Goal: Information Seeking & Learning: Check status

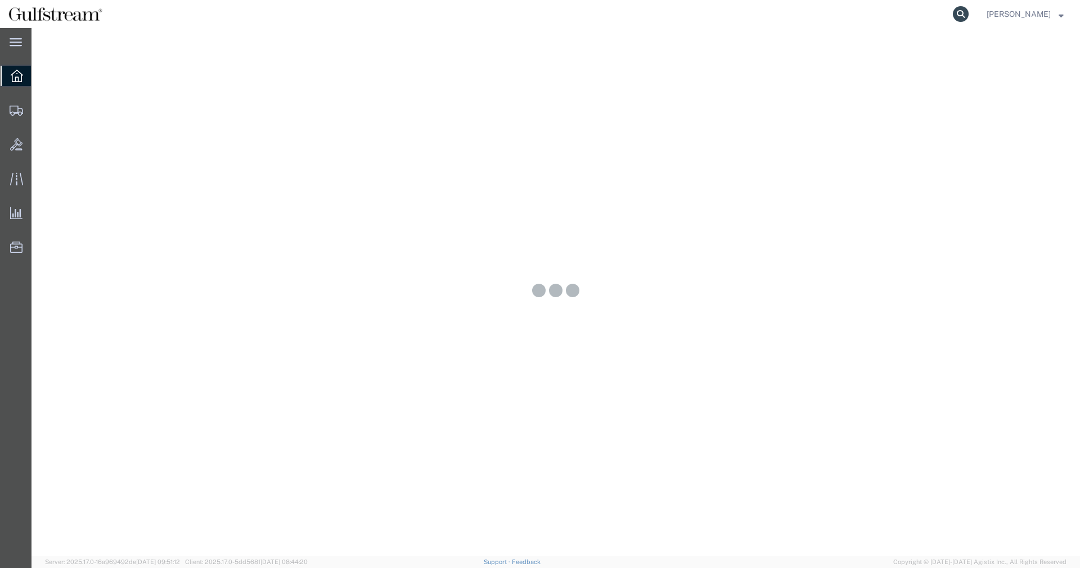
click at [963, 15] on icon at bounding box center [960, 14] width 16 height 16
click at [860, 24] on input "search" at bounding box center [782, 14] width 342 height 27
click at [674, 7] on input "883604964360" at bounding box center [782, 14] width 342 height 27
type input "883604964360"
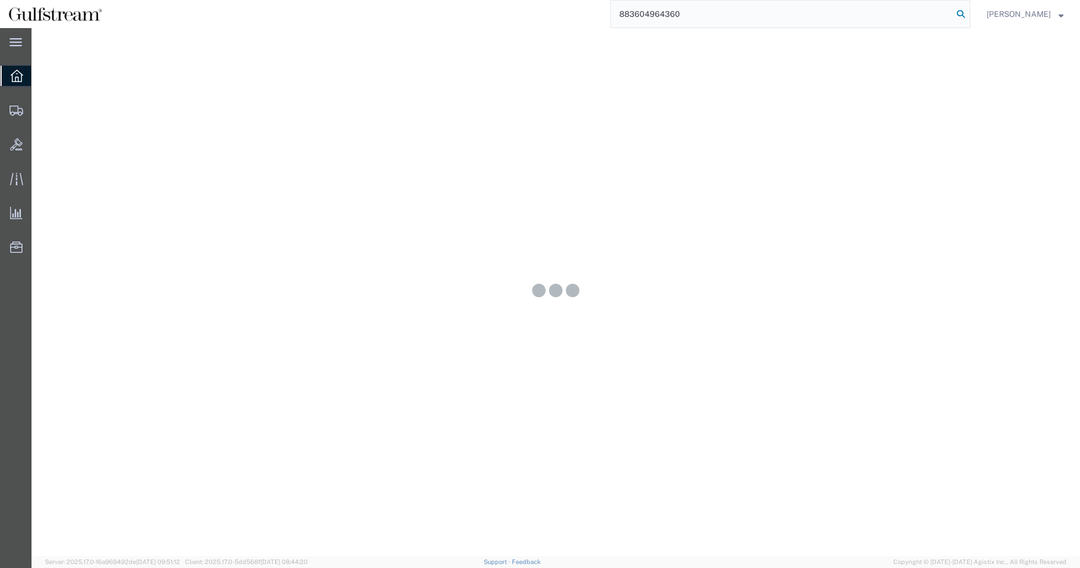
click at [962, 14] on icon at bounding box center [960, 14] width 16 height 16
click at [968, 12] on icon at bounding box center [960, 14] width 16 height 16
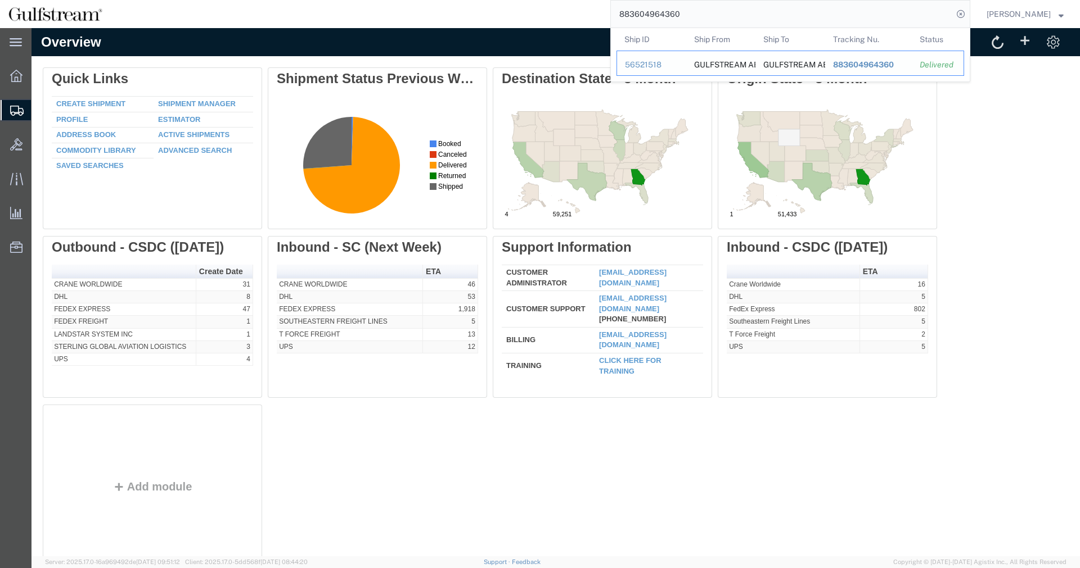
click at [854, 64] on span "883604964360" at bounding box center [863, 64] width 61 height 9
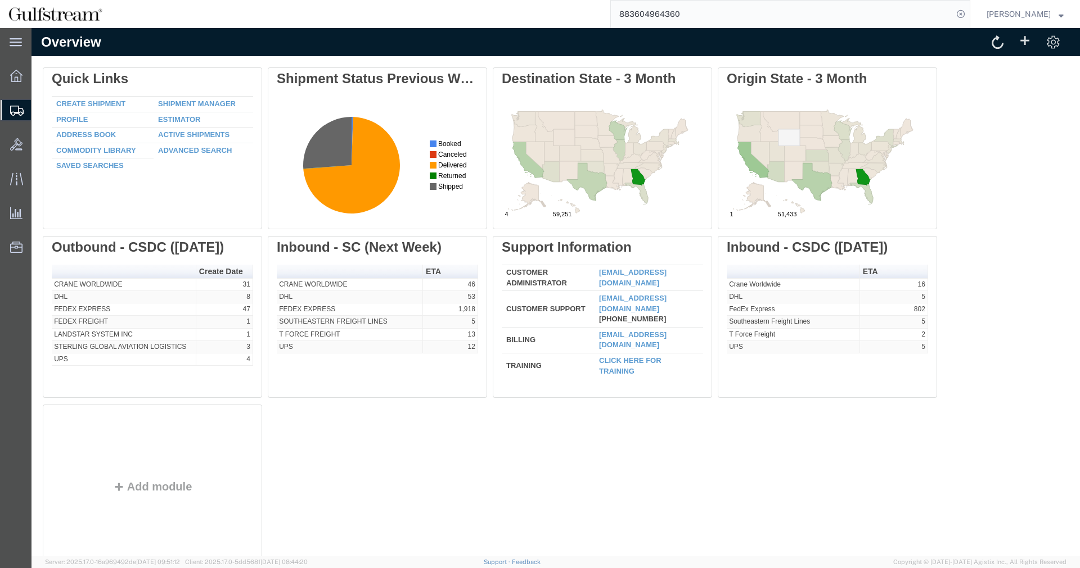
click at [676, 17] on input "883604964360" at bounding box center [782, 14] width 342 height 27
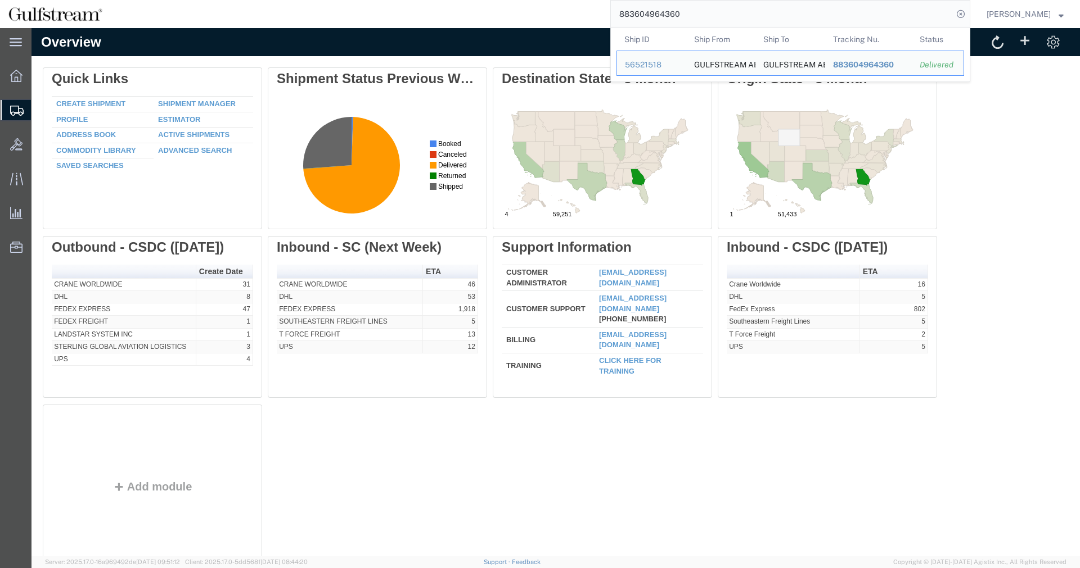
click at [676, 17] on input "883604964360" at bounding box center [782, 14] width 342 height 27
click at [0, 0] on span "Shipment Manager" at bounding box center [0, 0] width 0 height 0
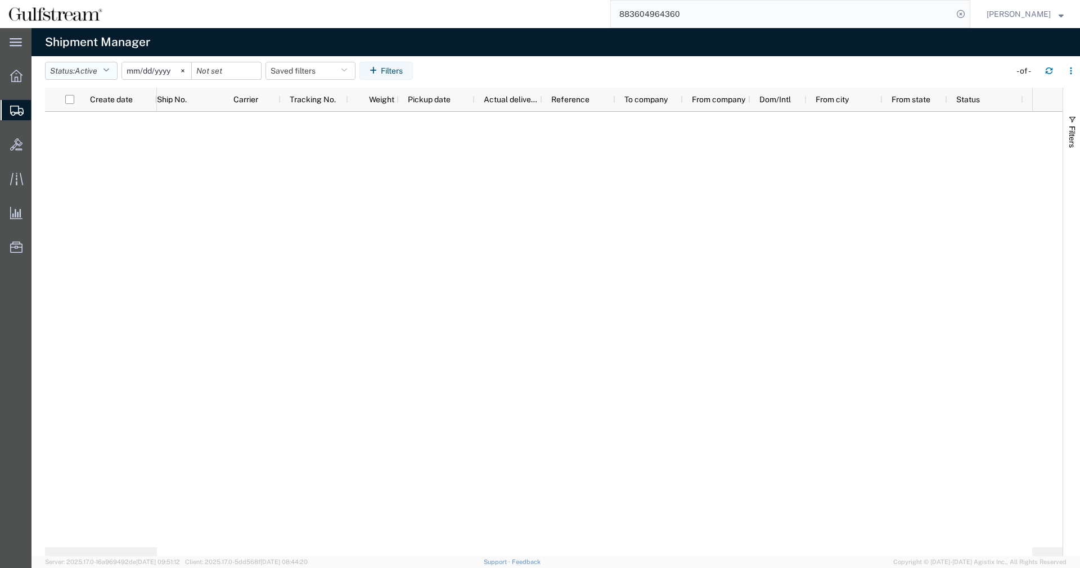
click at [106, 73] on button "Status: Active" at bounding box center [81, 71] width 73 height 18
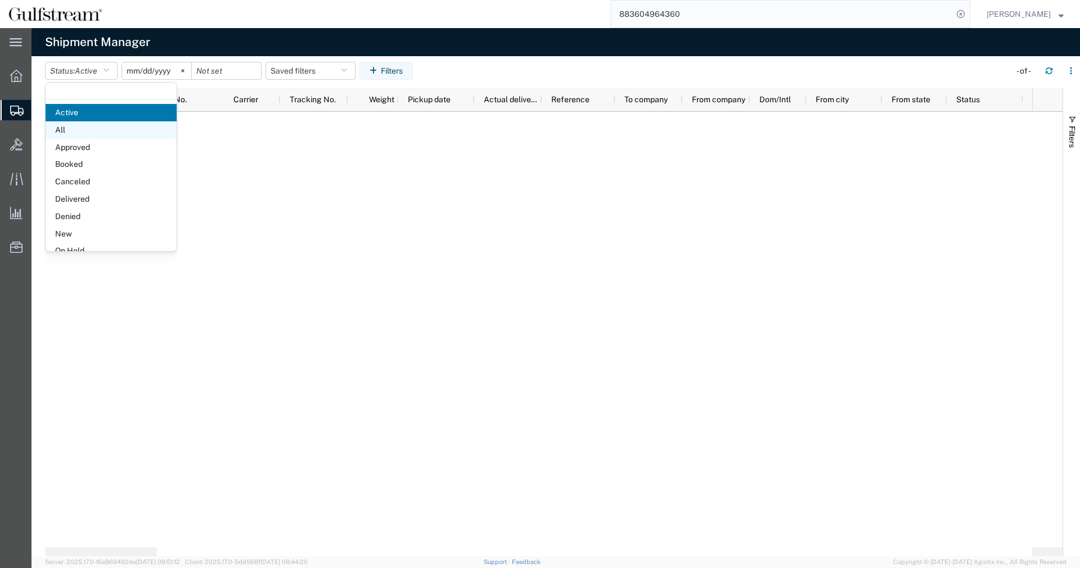
click at [96, 127] on span "All" at bounding box center [111, 129] width 131 height 17
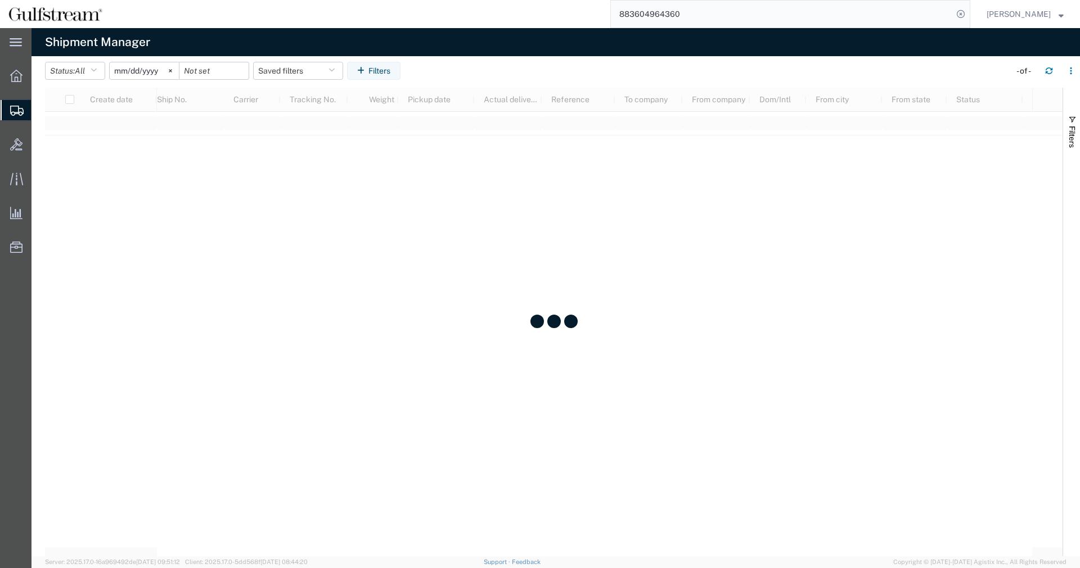
click at [121, 74] on input "[DATE]" at bounding box center [144, 70] width 69 height 17
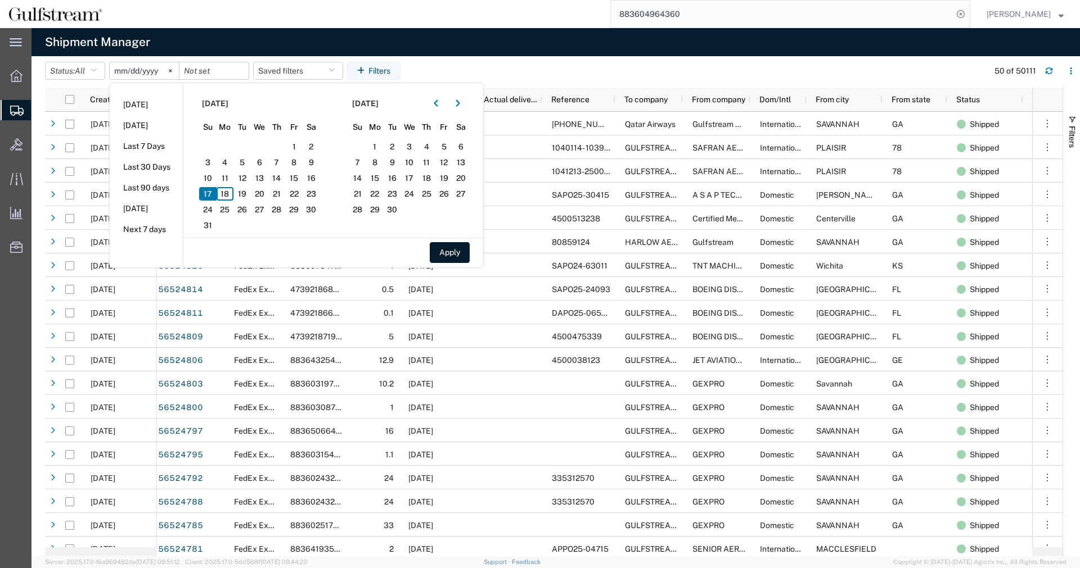
type input "2025-08-16"
click at [206, 70] on input "date" at bounding box center [213, 70] width 69 height 17
type input "[DATE]"
click at [441, 250] on button "Apply" at bounding box center [450, 252] width 40 height 21
type input "2025-08-15"
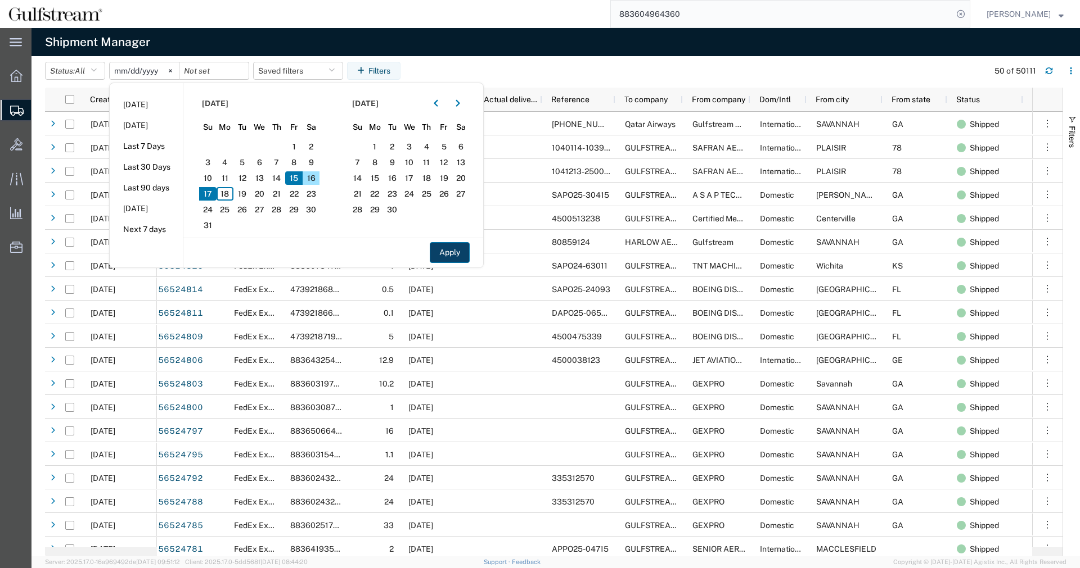
type input "2025-08-17"
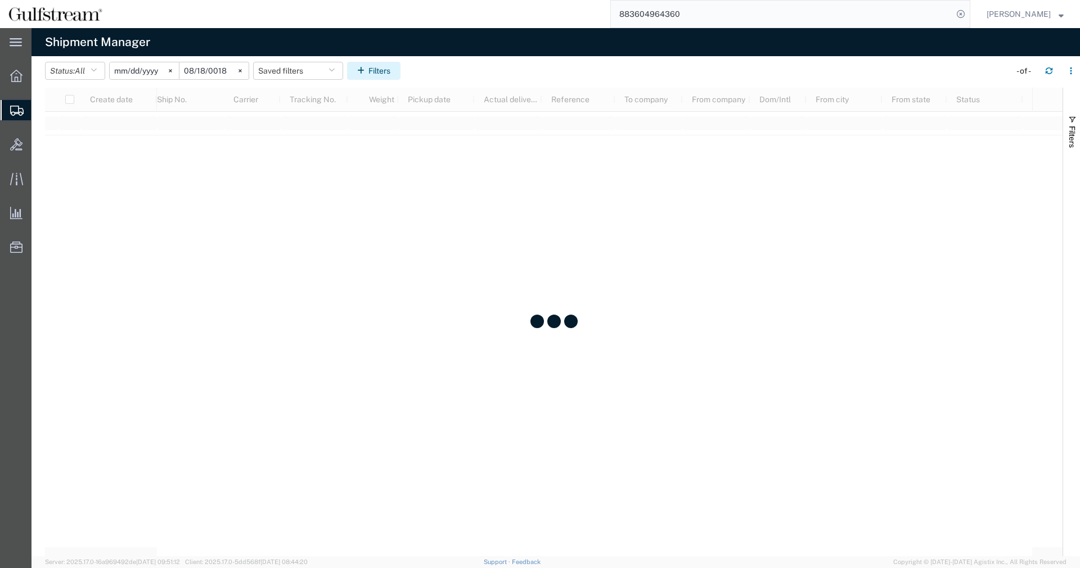
click at [385, 66] on button "Filters" at bounding box center [373, 71] width 53 height 18
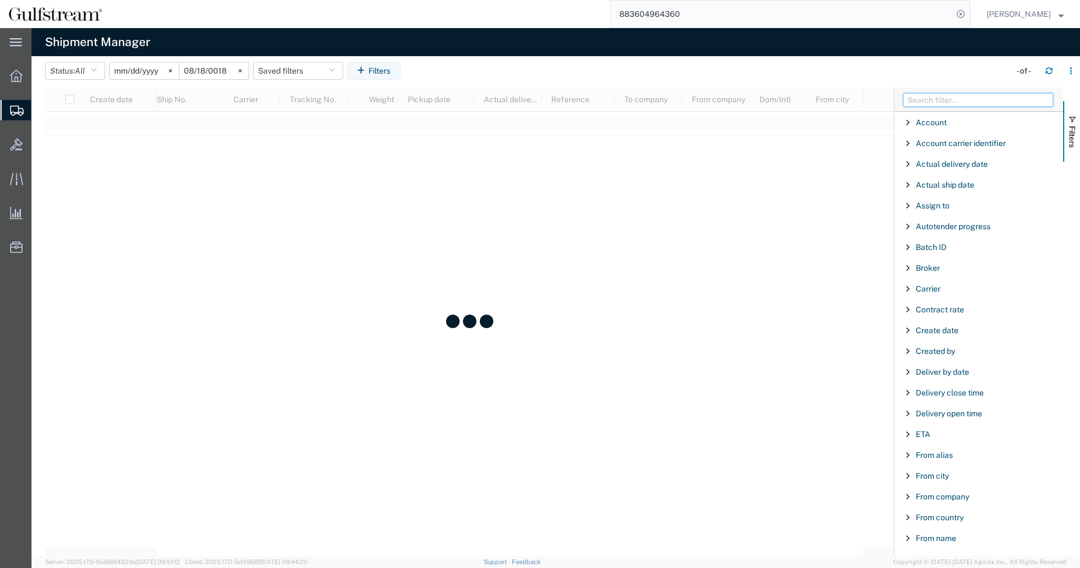
click at [959, 105] on input "Filter Columns Input" at bounding box center [978, 99] width 150 height 13
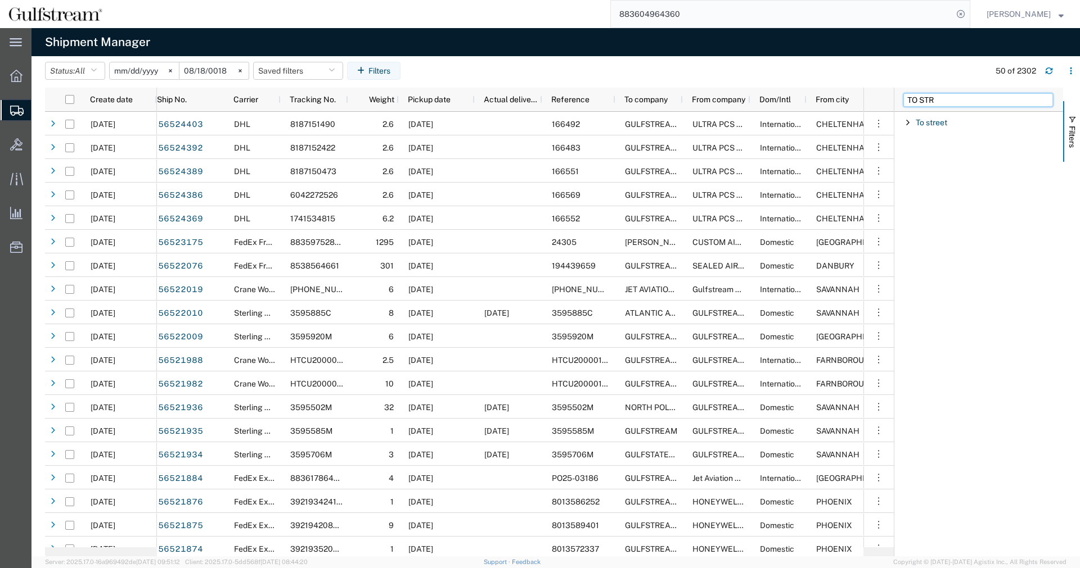
type input "TO STR"
click at [909, 123] on span "Filter List 1 Filters" at bounding box center [907, 122] width 9 height 9
click at [928, 149] on div "starts with" at bounding box center [978, 151] width 129 height 9
click at [951, 168] on input "Filter Value" at bounding box center [982, 169] width 147 height 13
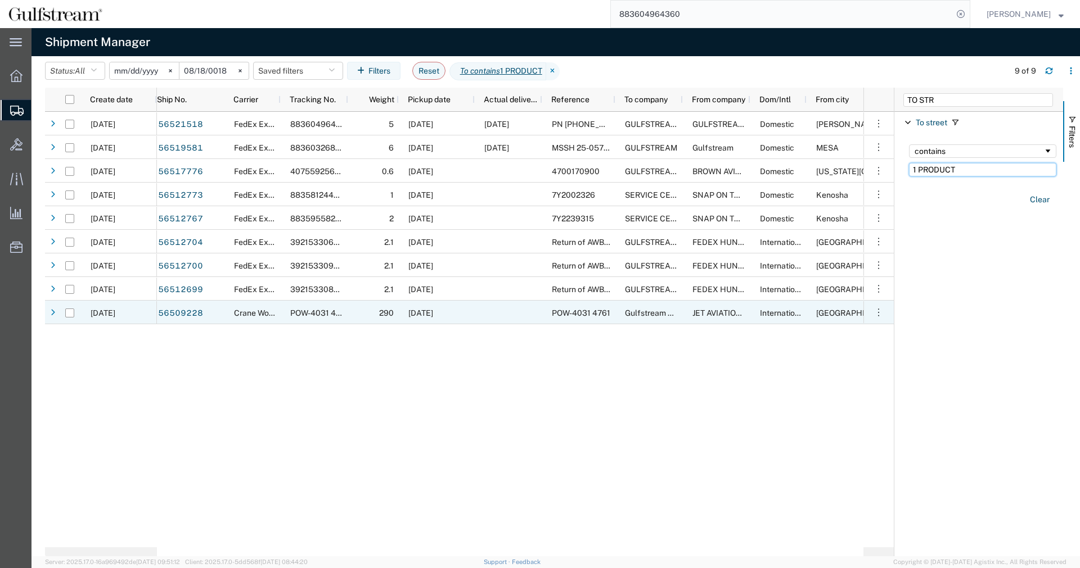
type input "1 PRODUCT"
click at [516, 311] on div at bounding box center [508, 313] width 67 height 24
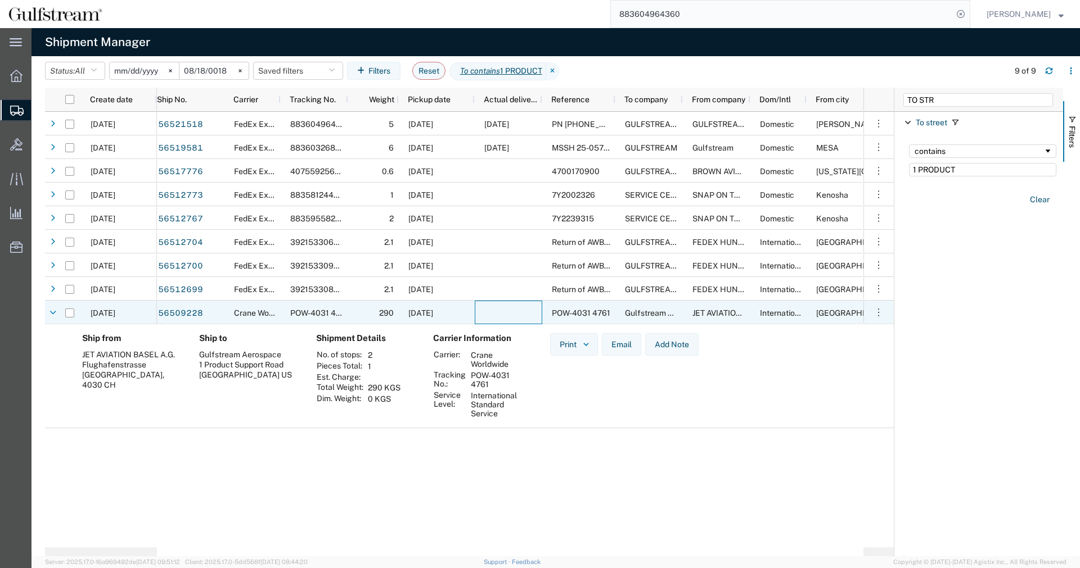
click at [516, 311] on div at bounding box center [508, 313] width 67 height 24
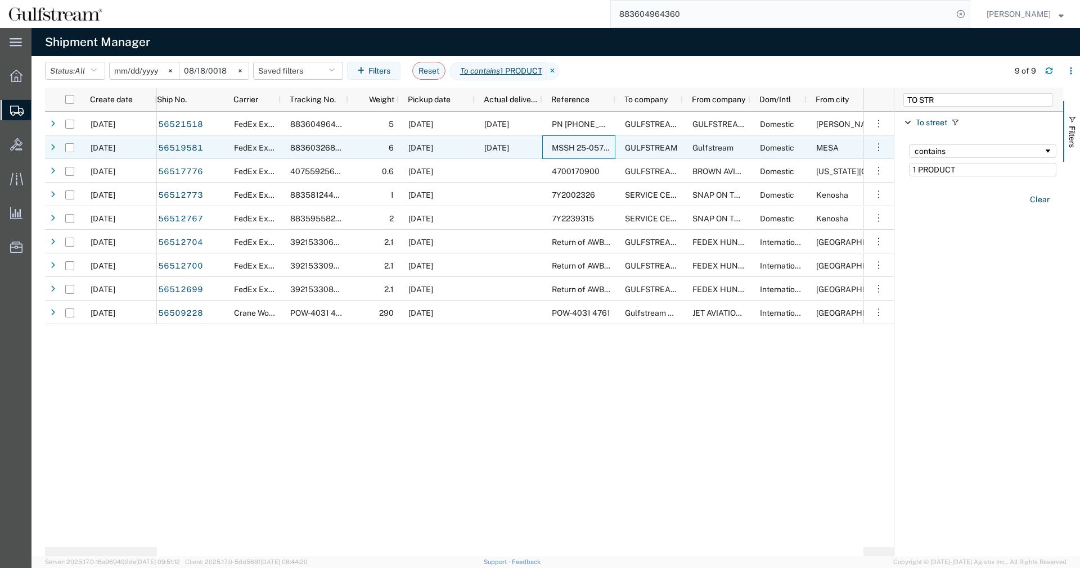
click at [555, 153] on div "MSSH 25-05777.1" at bounding box center [578, 148] width 73 height 24
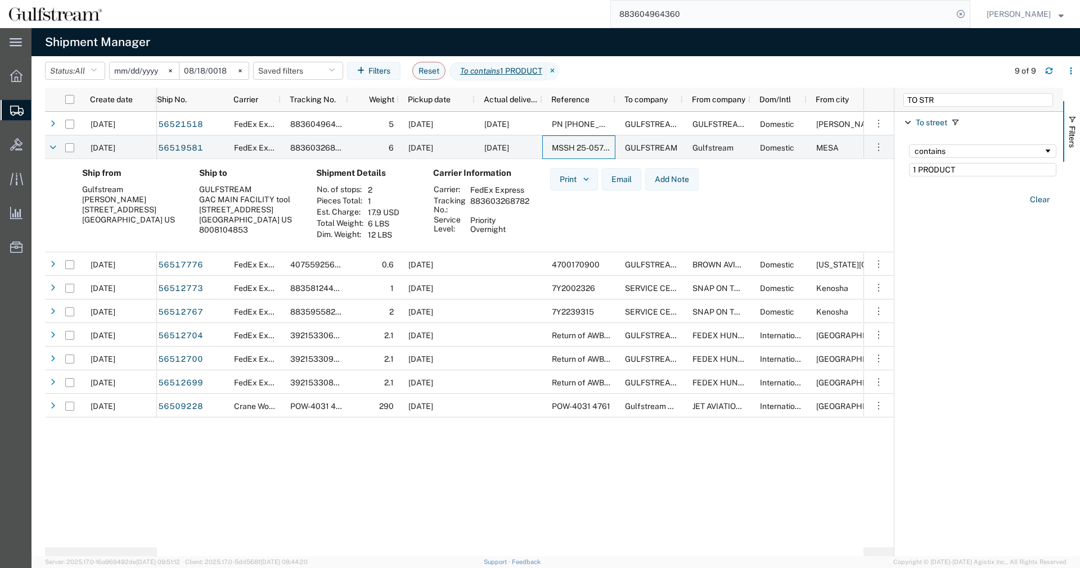
click at [484, 200] on td "883603268782" at bounding box center [499, 205] width 67 height 19
copy td "883603268782"
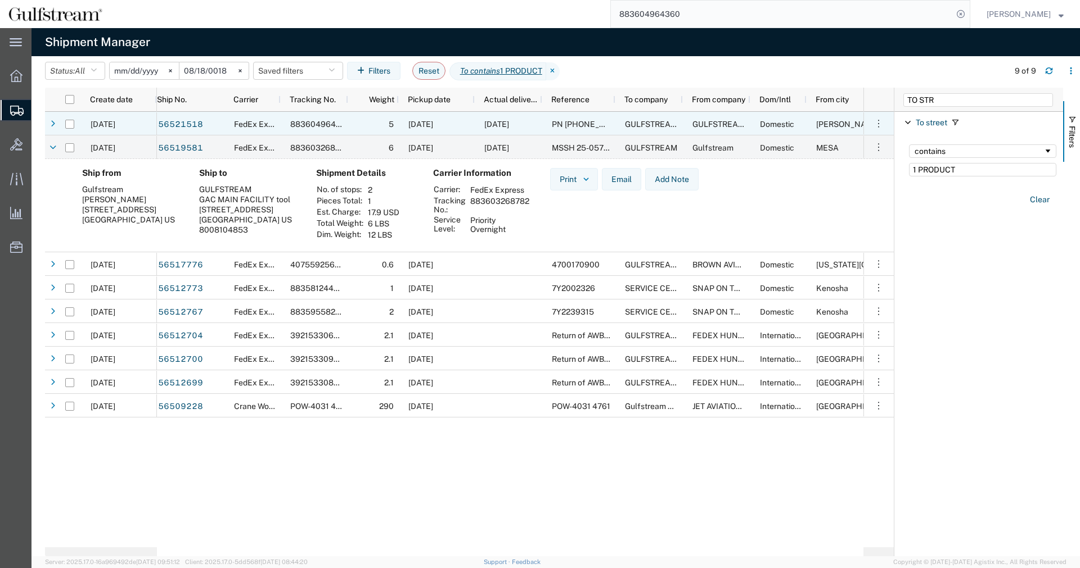
click at [528, 123] on div "[DATE]" at bounding box center [508, 124] width 67 height 24
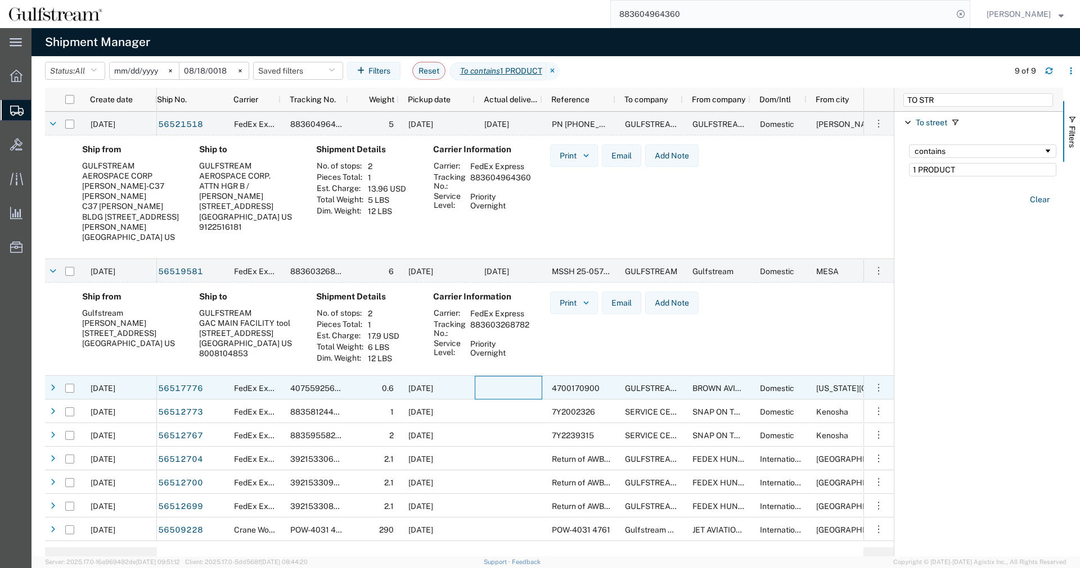
click at [481, 386] on div at bounding box center [508, 388] width 67 height 24
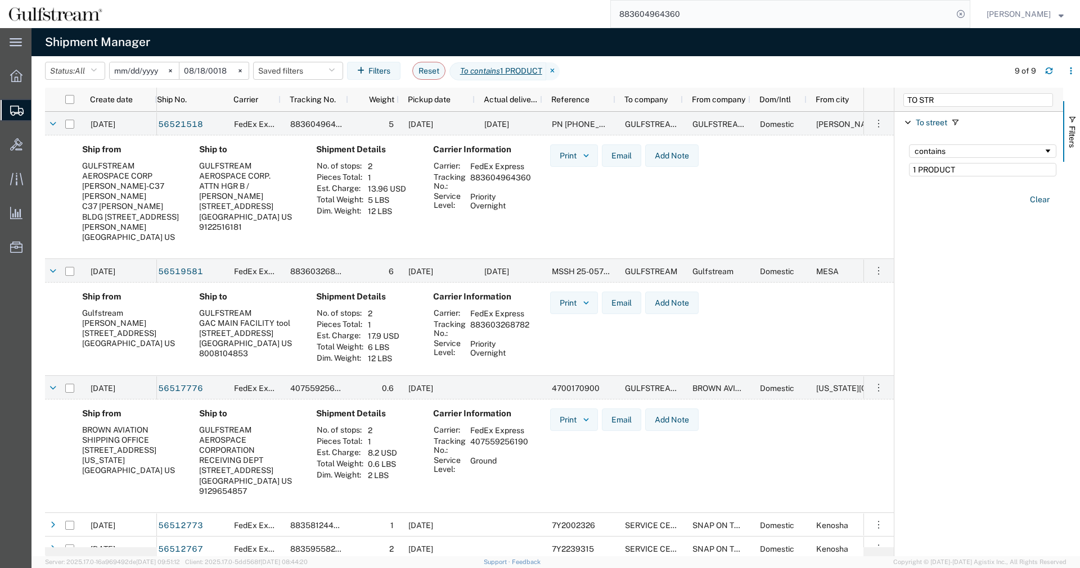
click at [503, 441] on td "407559256190" at bounding box center [499, 445] width 66 height 19
copy td "407559256190"
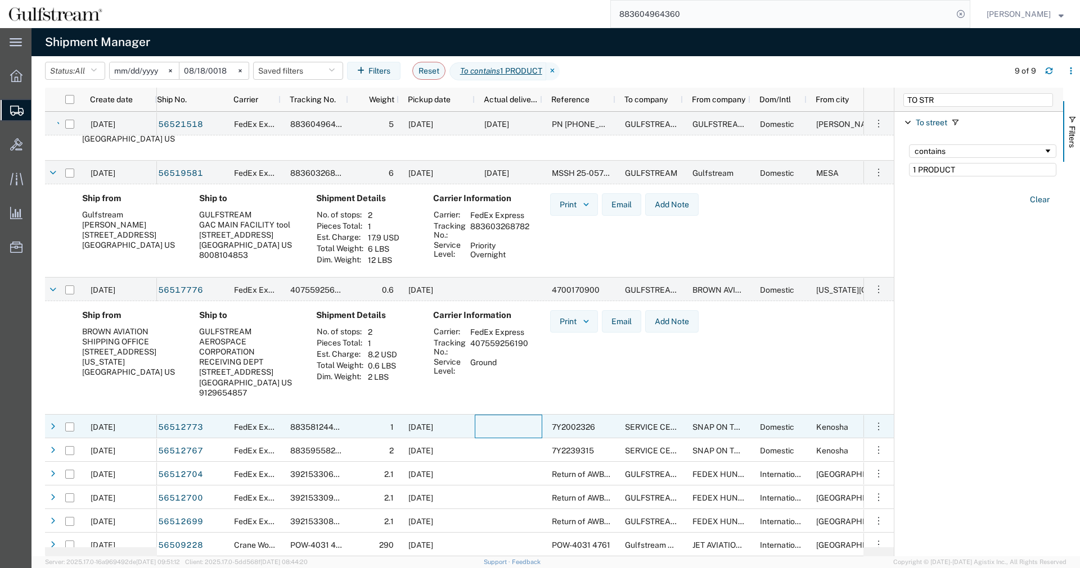
click at [509, 423] on div at bounding box center [508, 427] width 67 height 24
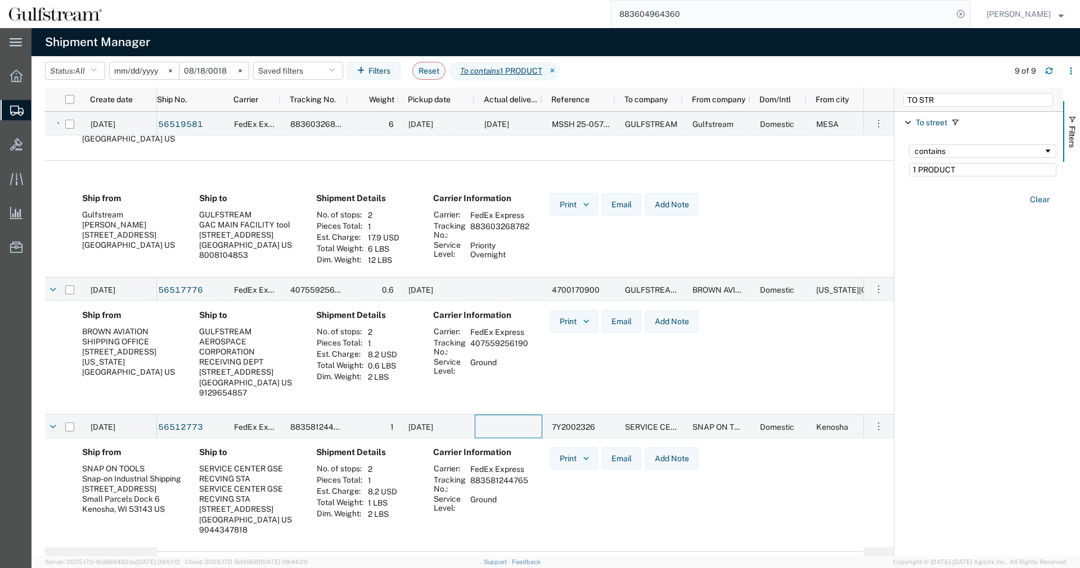
scroll to position [212, 0]
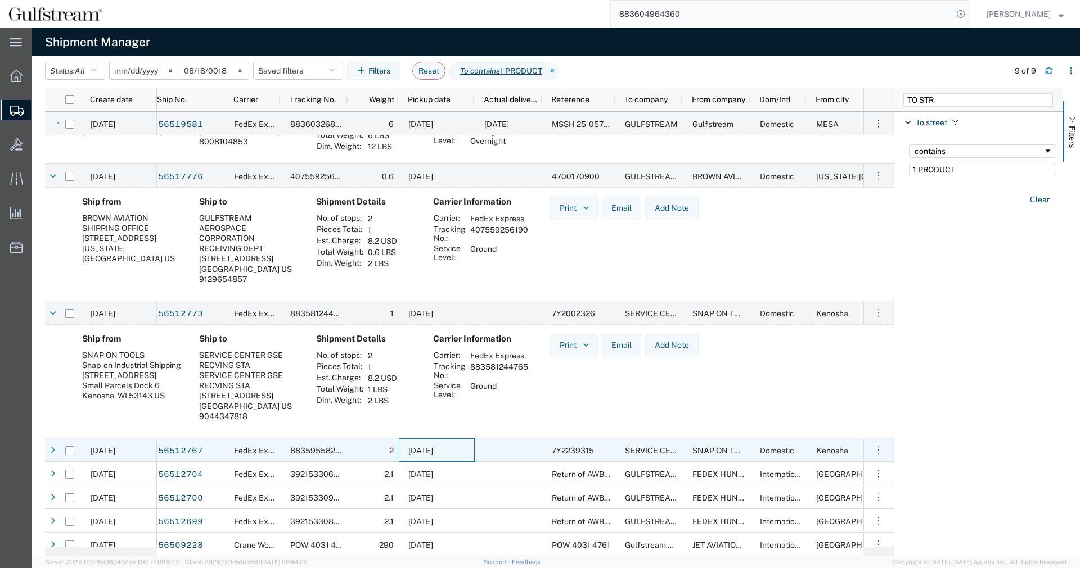
click at [472, 450] on div "[DATE]" at bounding box center [437, 451] width 76 height 24
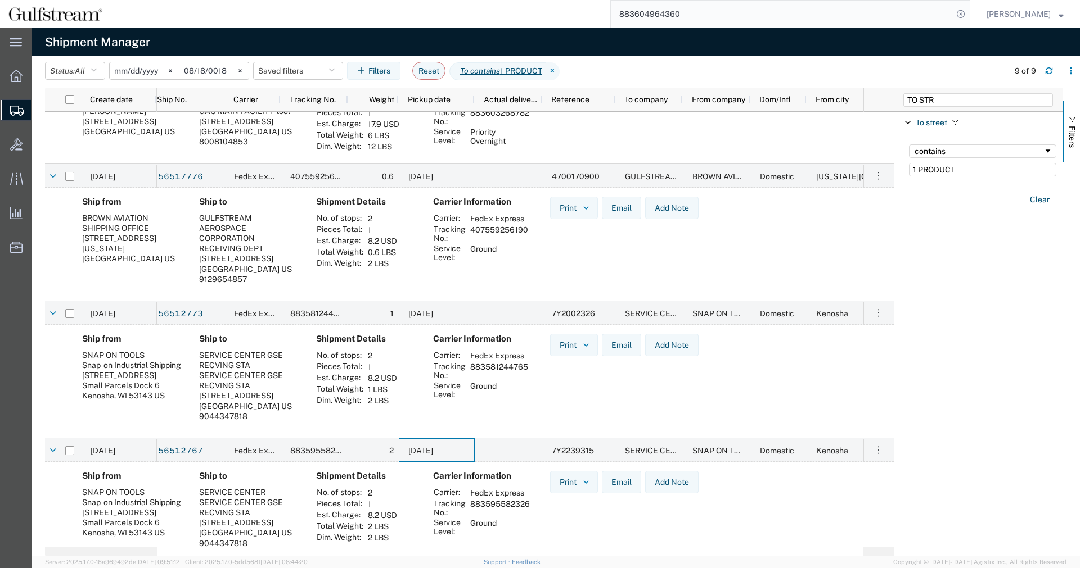
scroll to position [0, 0]
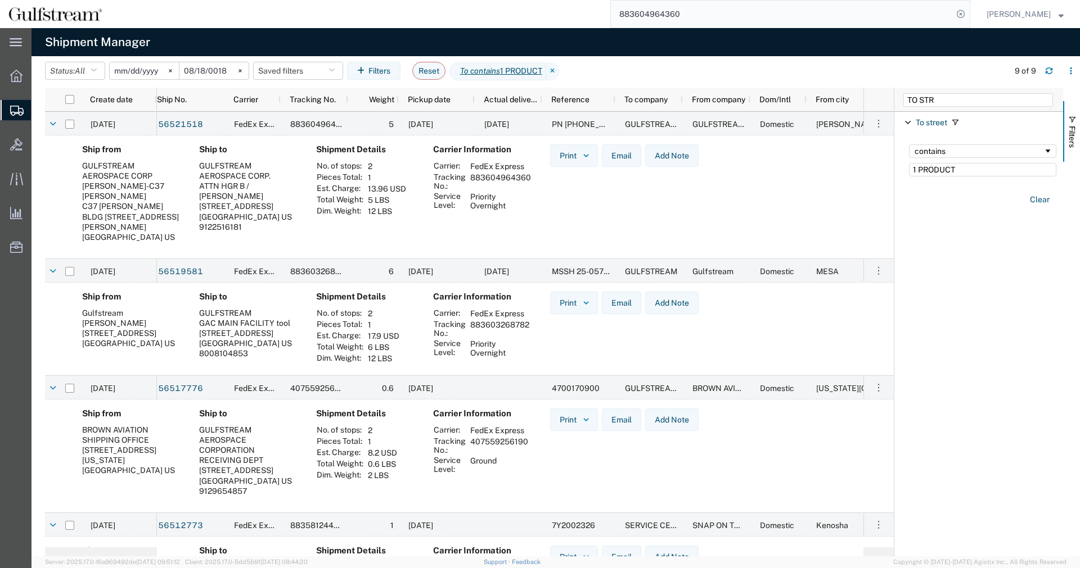
click at [508, 179] on td "883604964360" at bounding box center [500, 181] width 69 height 19
click at [508, 178] on td "883604964360" at bounding box center [500, 181] width 69 height 19
copy td "883604964360"
click at [495, 324] on td "883603268782" at bounding box center [499, 328] width 67 height 19
click at [495, 323] on td "883603268782" at bounding box center [499, 328] width 67 height 19
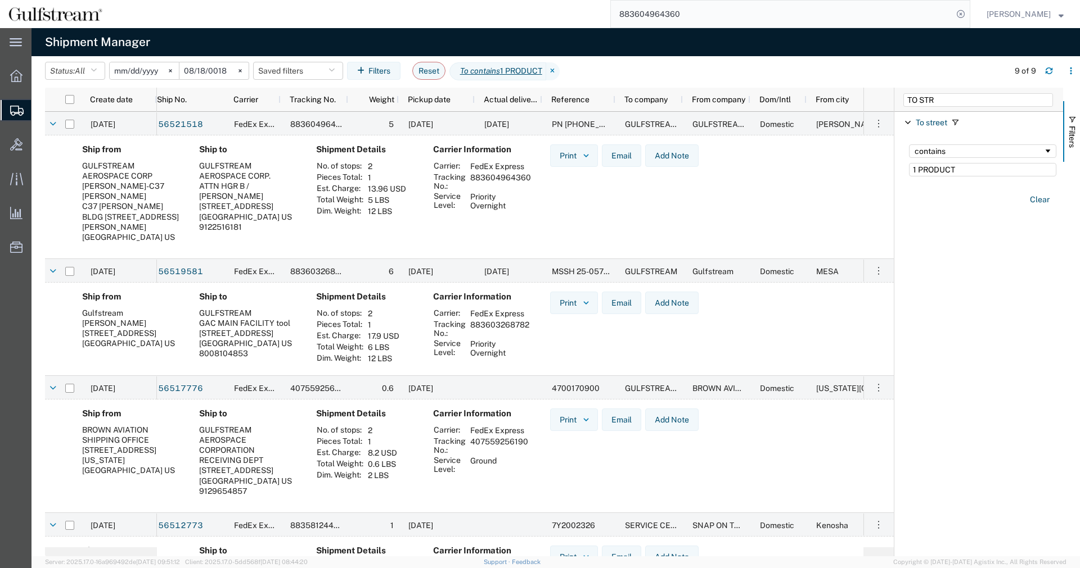
copy td "883603268782"
click at [492, 173] on td "883604964360" at bounding box center [500, 181] width 69 height 19
copy td "883604964360"
click at [505, 328] on td "883603268782" at bounding box center [499, 328] width 67 height 19
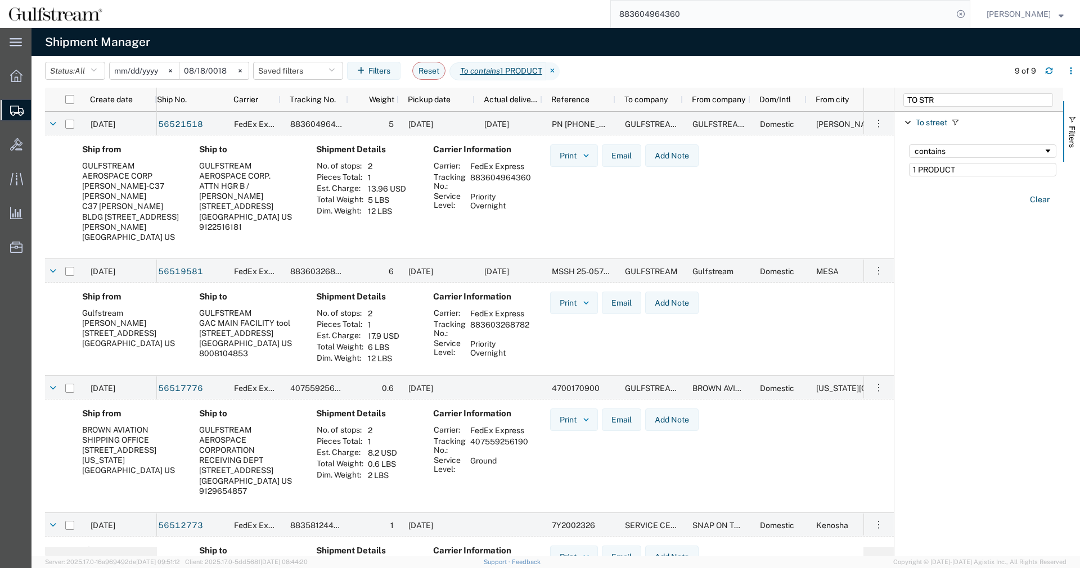
click at [513, 320] on td "883603268782" at bounding box center [499, 328] width 67 height 19
copy td "883603268782"
click at [489, 182] on td "883604964360" at bounding box center [500, 181] width 69 height 19
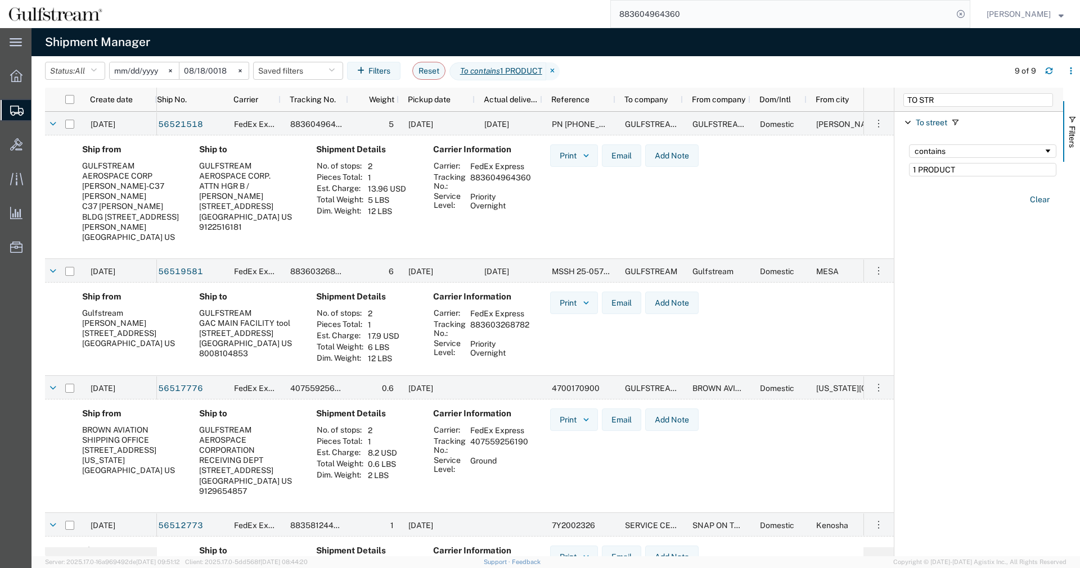
copy td "883604964360"
click at [759, 20] on input "883604964360" at bounding box center [782, 14] width 342 height 27
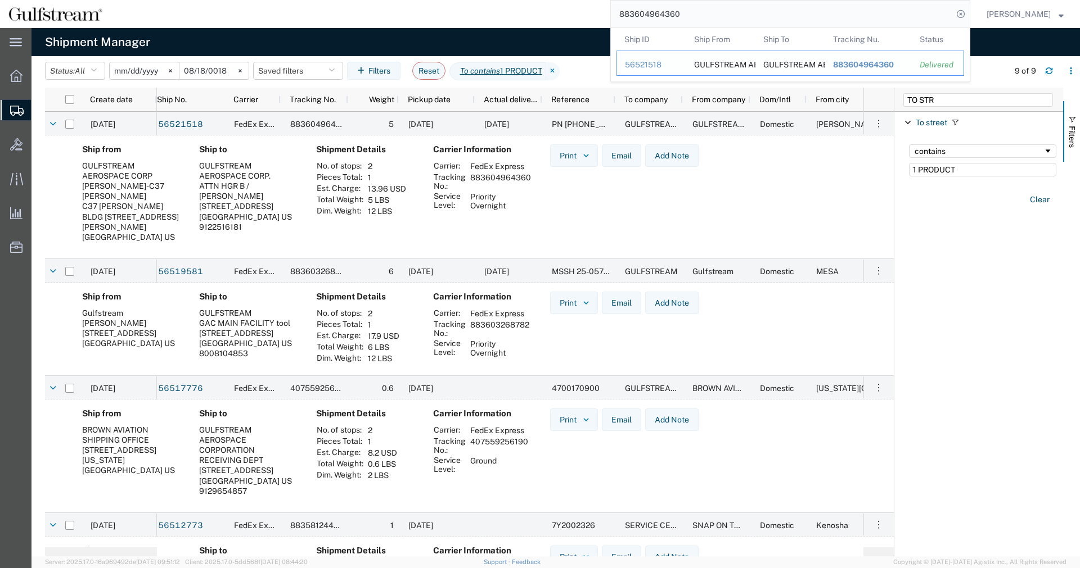
click at [875, 64] on span "883604964360" at bounding box center [863, 64] width 61 height 9
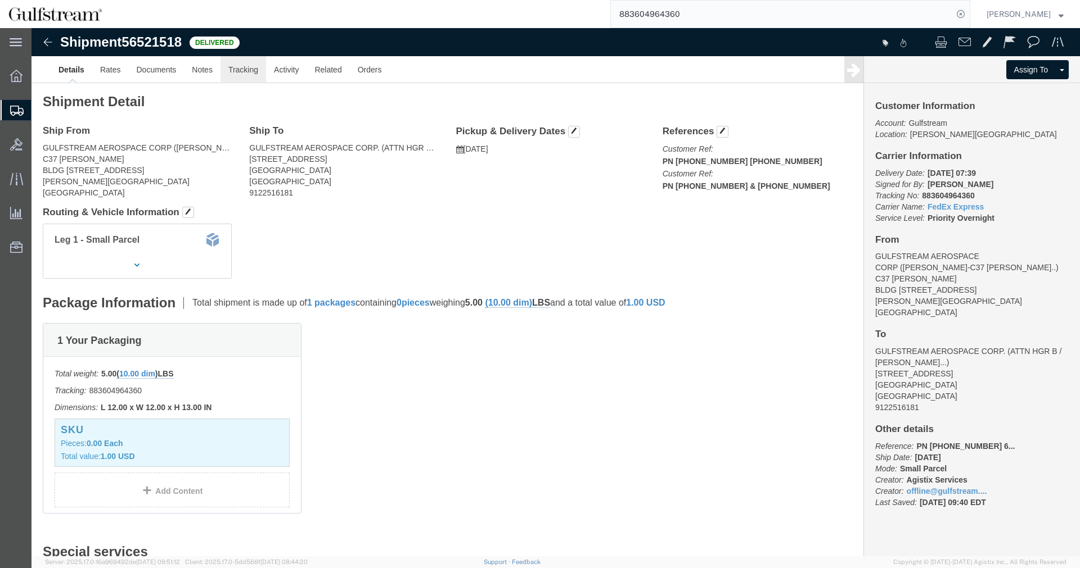
click link "Tracking"
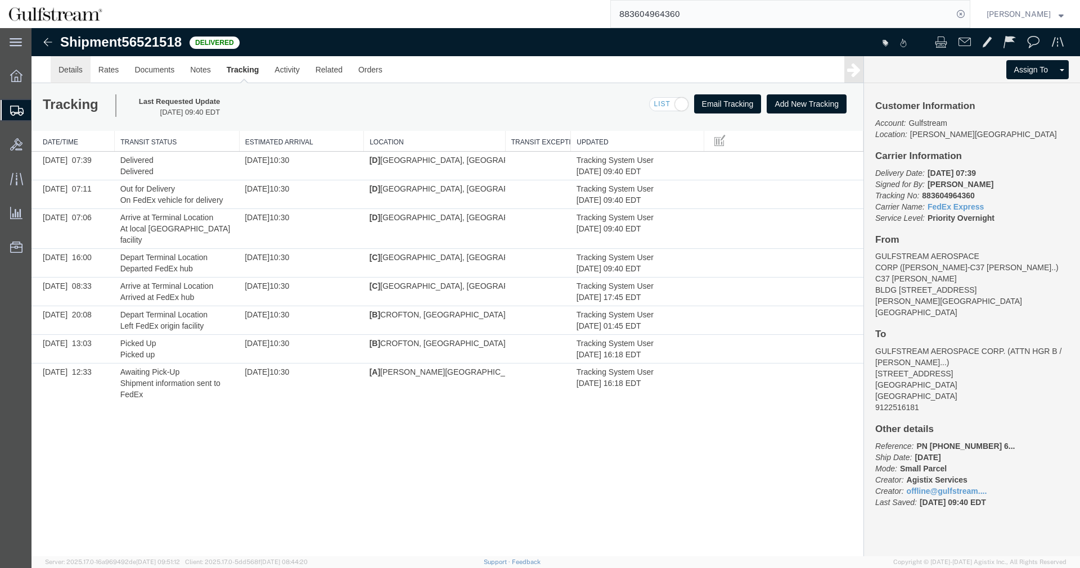
click at [81, 66] on link "Details" at bounding box center [71, 69] width 40 height 27
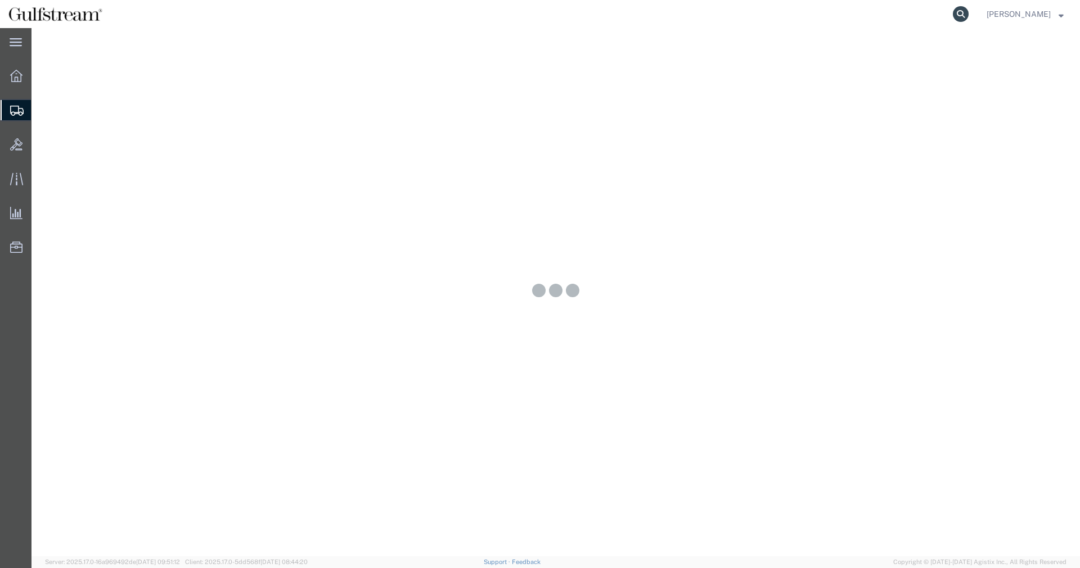
click at [970, 8] on form at bounding box center [961, 14] width 18 height 28
click at [968, 18] on icon at bounding box center [960, 14] width 16 height 16
click at [935, 22] on input "search" at bounding box center [782, 14] width 342 height 27
paste input "883604964360"
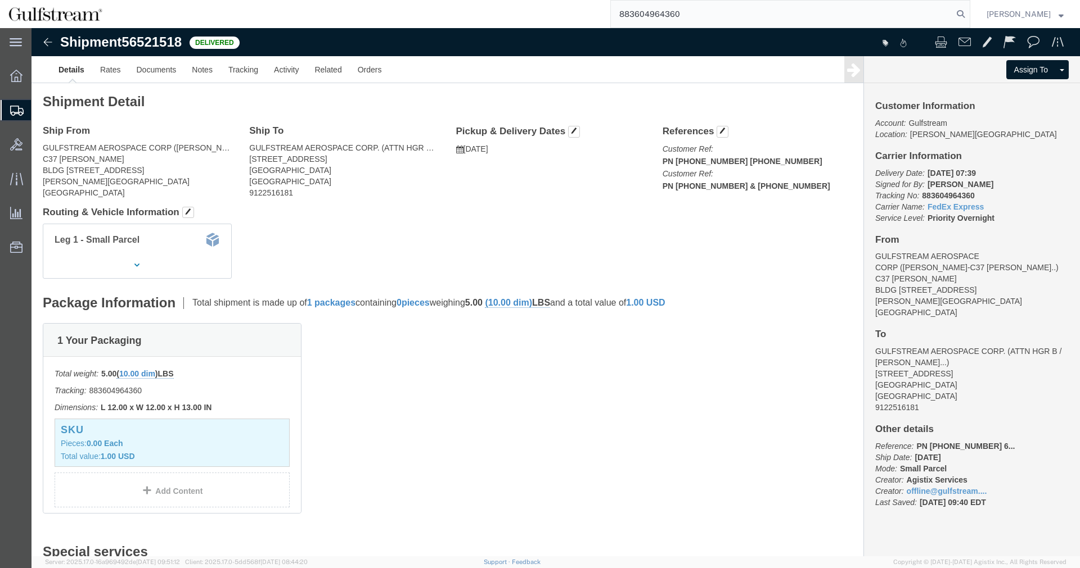
type input "883604964360"
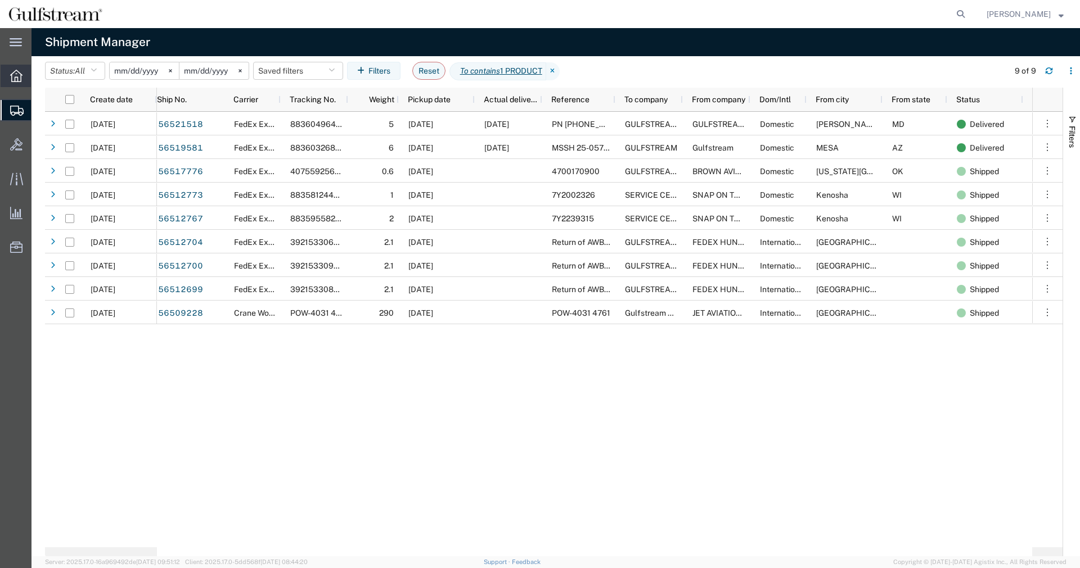
click at [25, 71] on div at bounding box center [16, 76] width 31 height 22
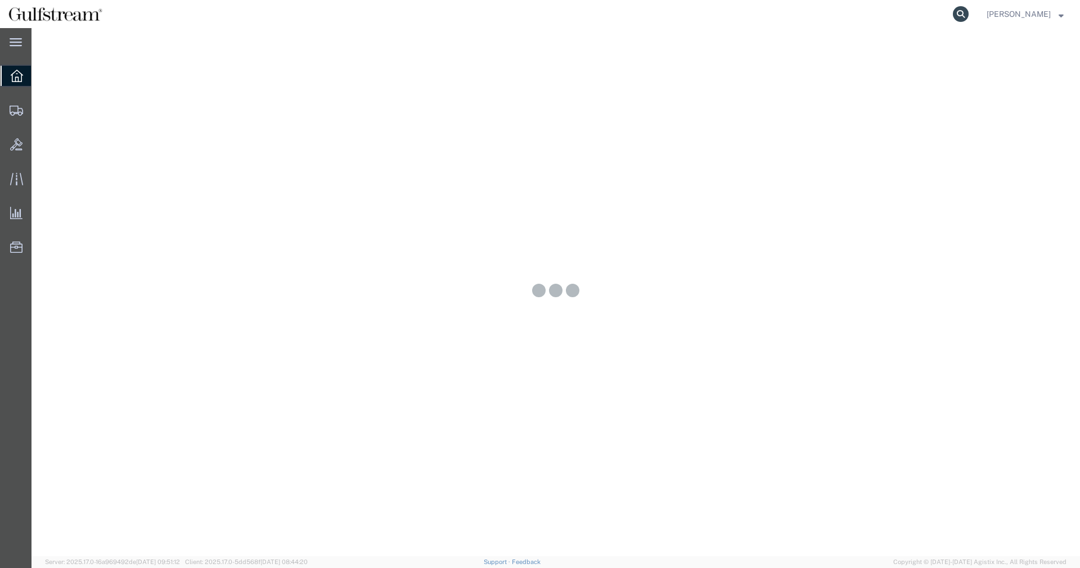
click at [968, 15] on icon at bounding box center [960, 14] width 16 height 16
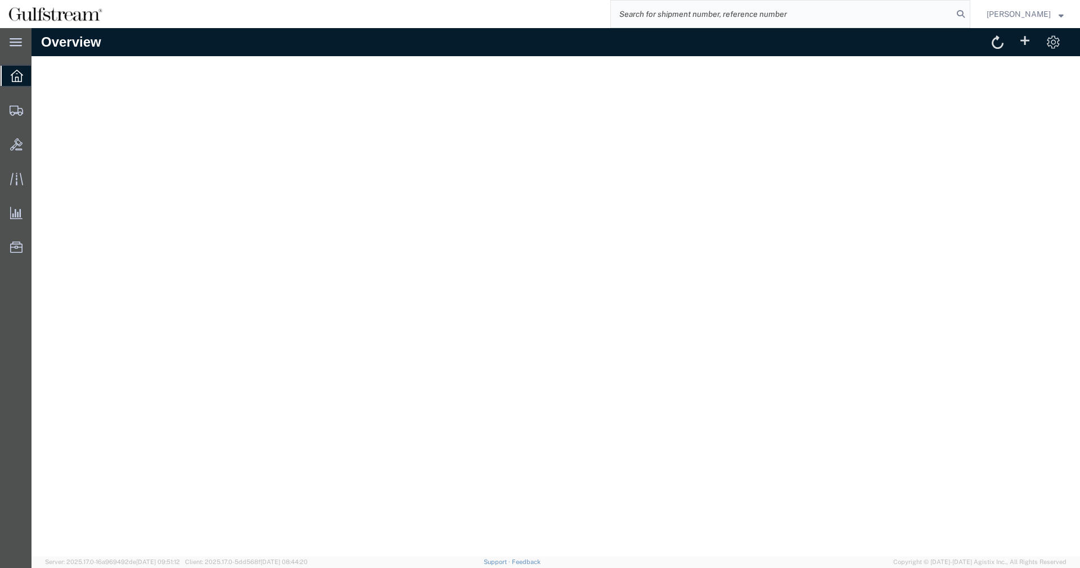
click at [929, 15] on input "search" at bounding box center [782, 14] width 342 height 27
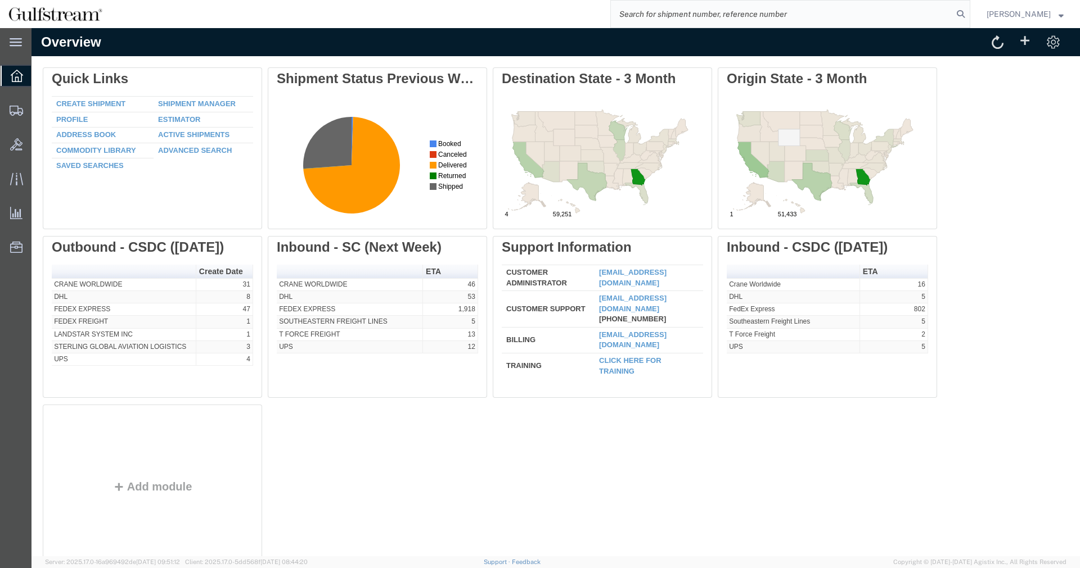
paste input "883603268782"
drag, startPoint x: 978, startPoint y: 8, endPoint x: 973, endPoint y: 11, distance: 5.8
click at [970, 8] on form "883603268782" at bounding box center [790, 14] width 360 height 28
click at [967, 15] on icon at bounding box center [960, 14] width 16 height 16
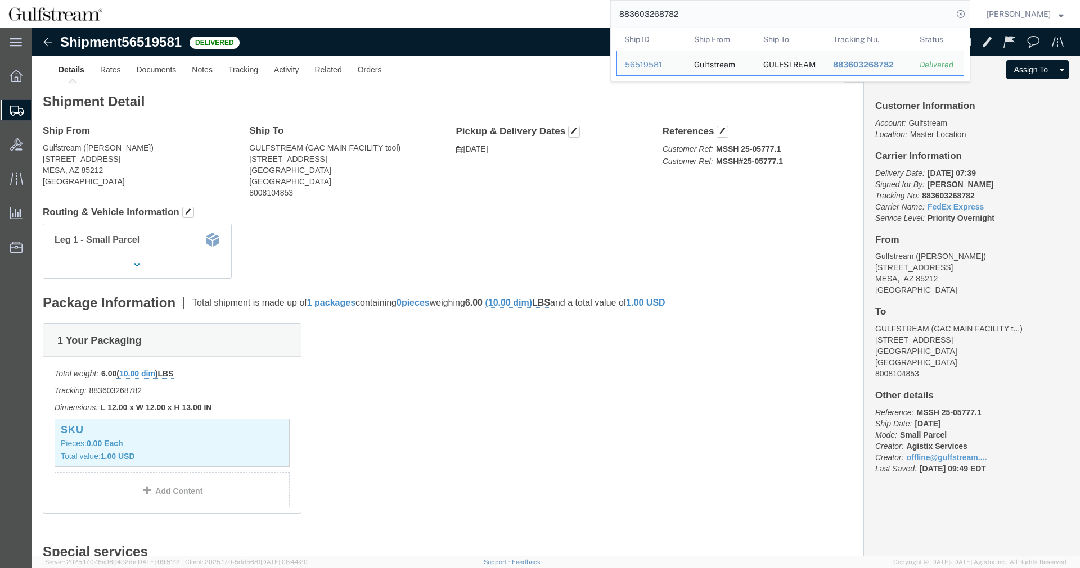
click at [650, 15] on input "883603268782" at bounding box center [782, 14] width 342 height 27
click at [651, 14] on input "883603268782" at bounding box center [782, 14] width 342 height 27
paste input "407559256190"
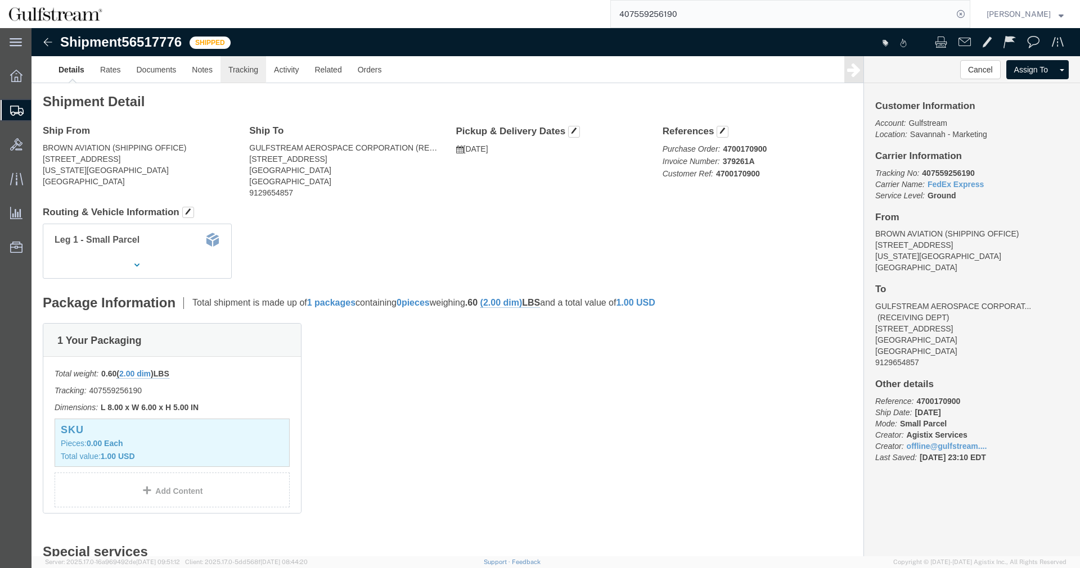
click link "Tracking"
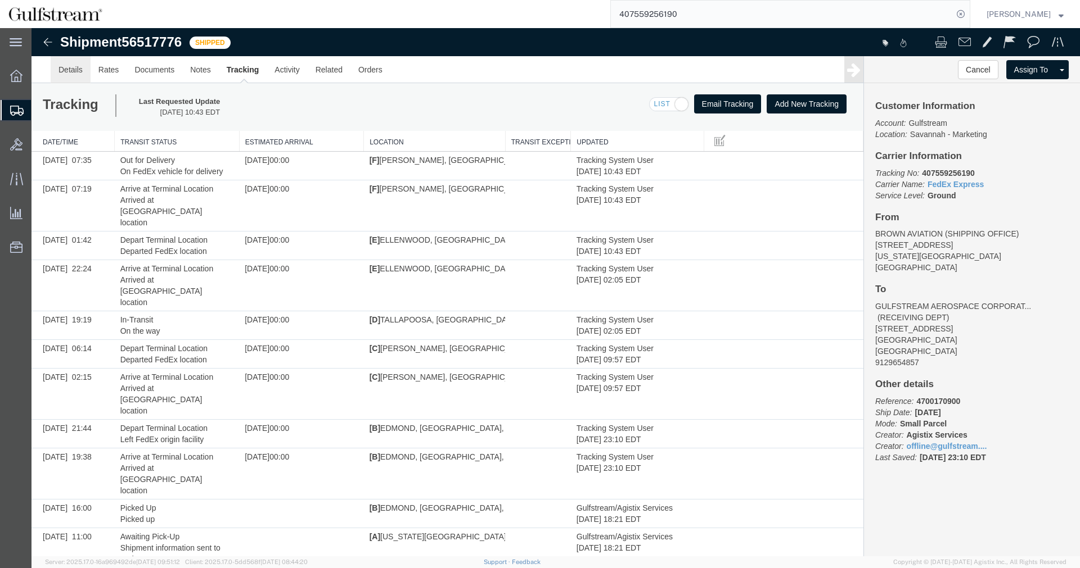
click at [82, 72] on link "Details" at bounding box center [71, 69] width 40 height 27
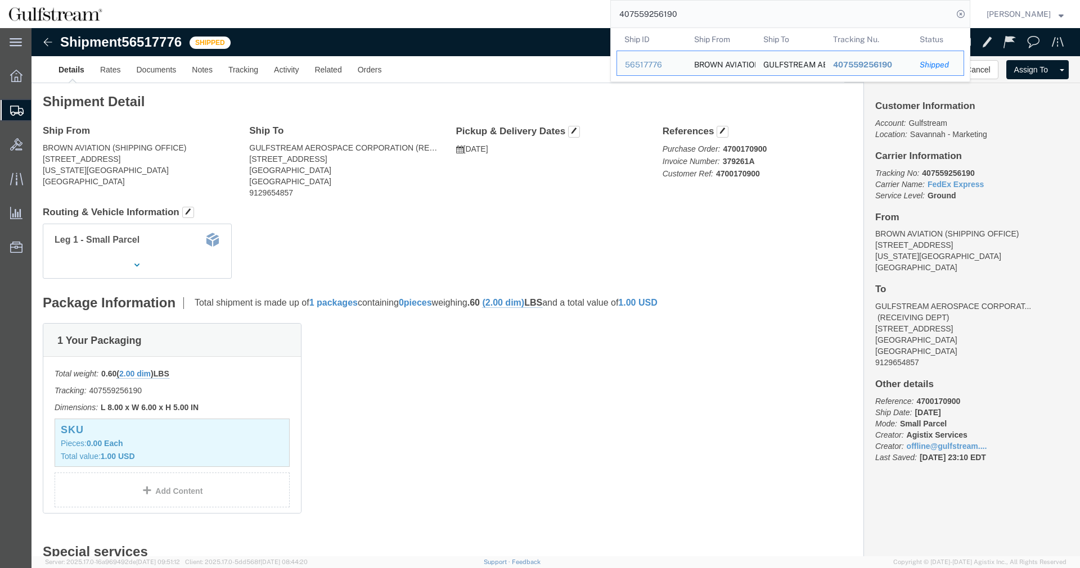
click at [643, 3] on input "407559256190" at bounding box center [782, 14] width 342 height 27
click at [650, 10] on input "407559256190" at bounding box center [782, 14] width 342 height 27
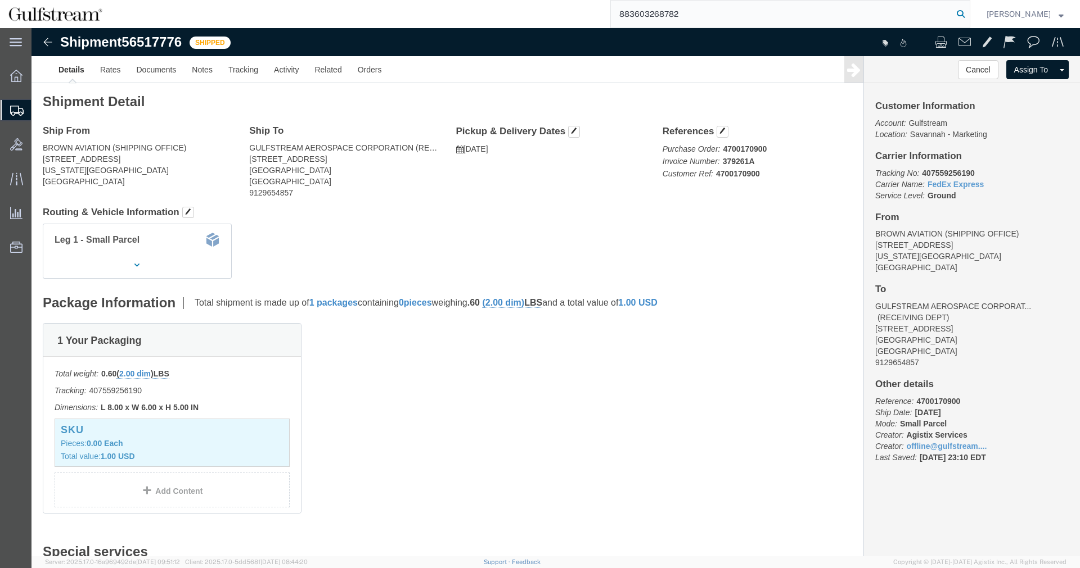
click at [968, 12] on icon at bounding box center [960, 14] width 16 height 16
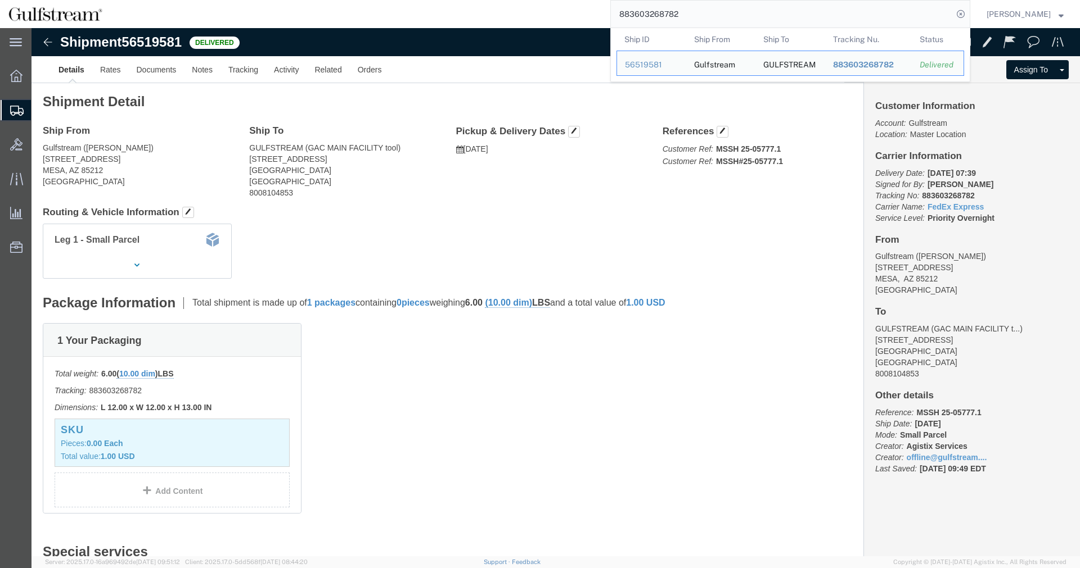
click at [681, 19] on input "883603268782" at bounding box center [782, 14] width 342 height 27
paste input "4964360"
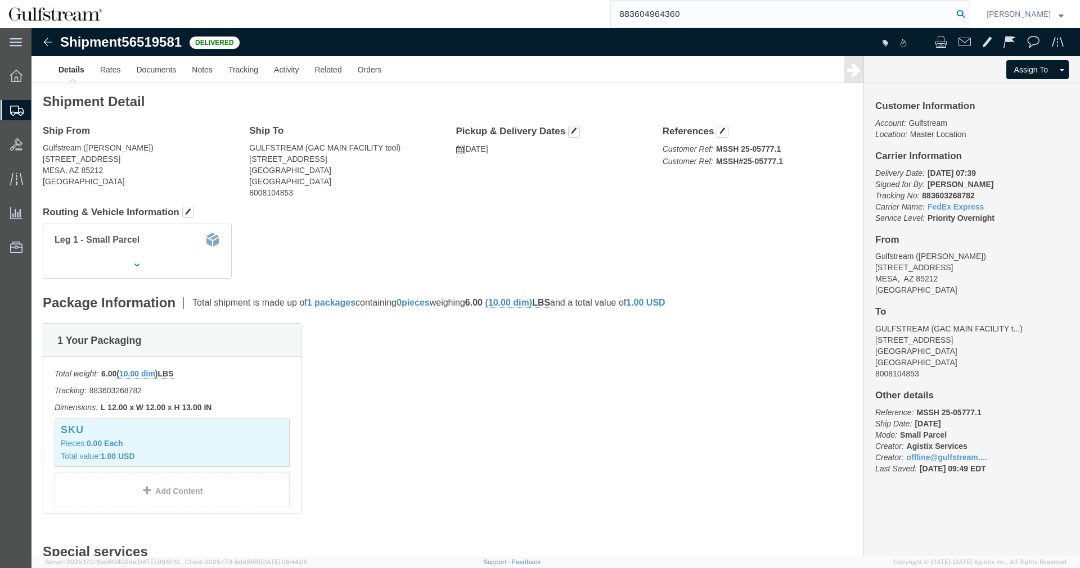
click at [968, 15] on icon at bounding box center [960, 14] width 16 height 16
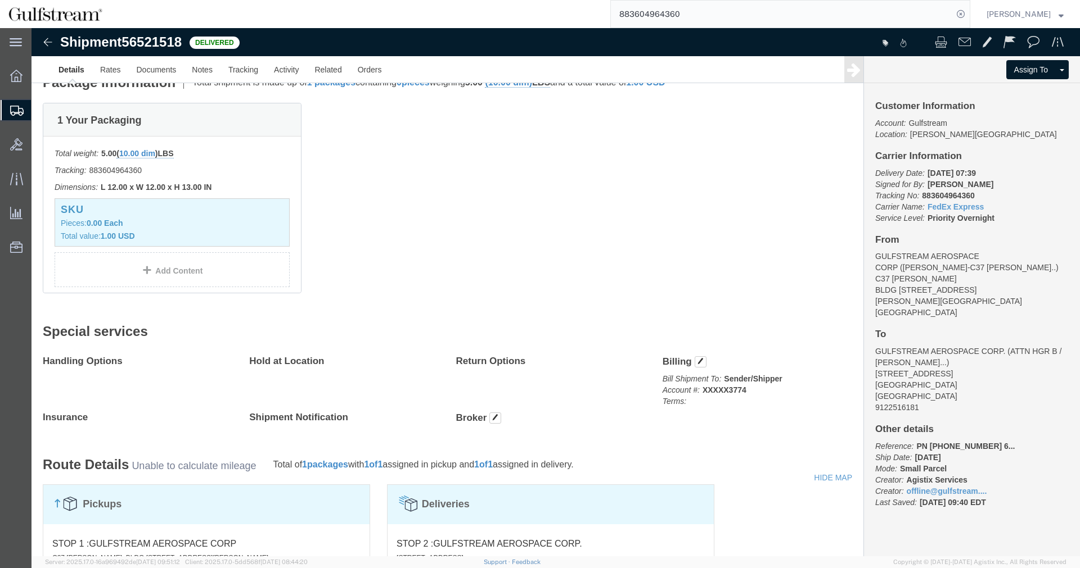
scroll to position [229, 0]
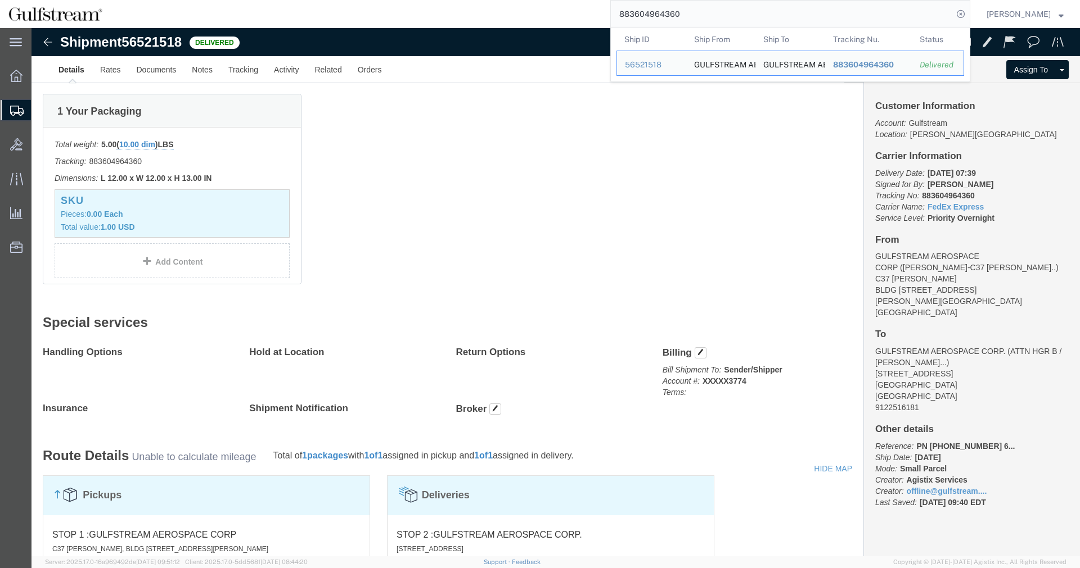
click div "1 Your Packaging Total weight: 5.00 ( 10.00 dim ) LBS Tracking: 883604964360 Di…"
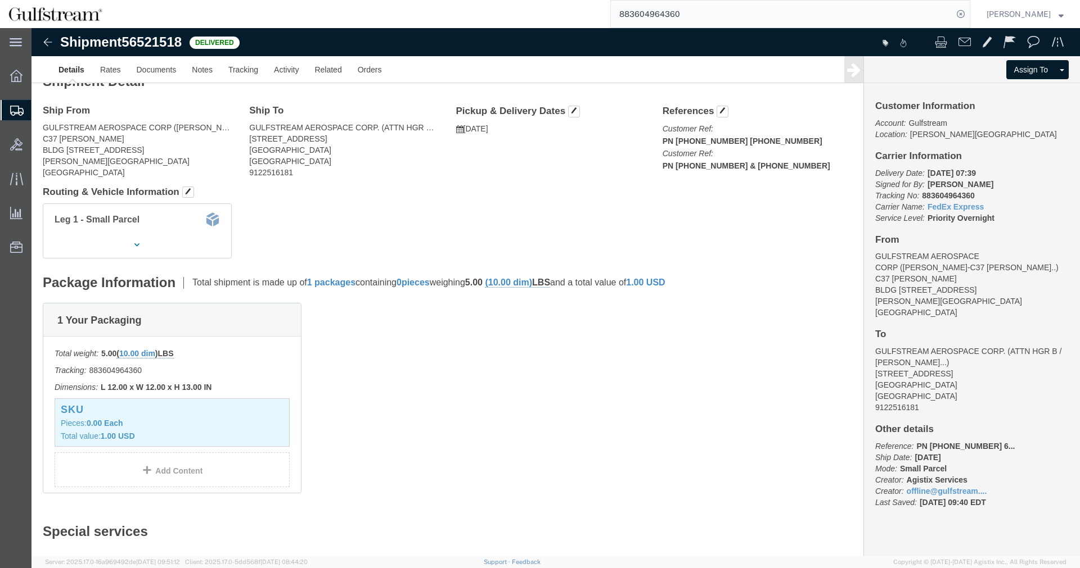
scroll to position [0, 0]
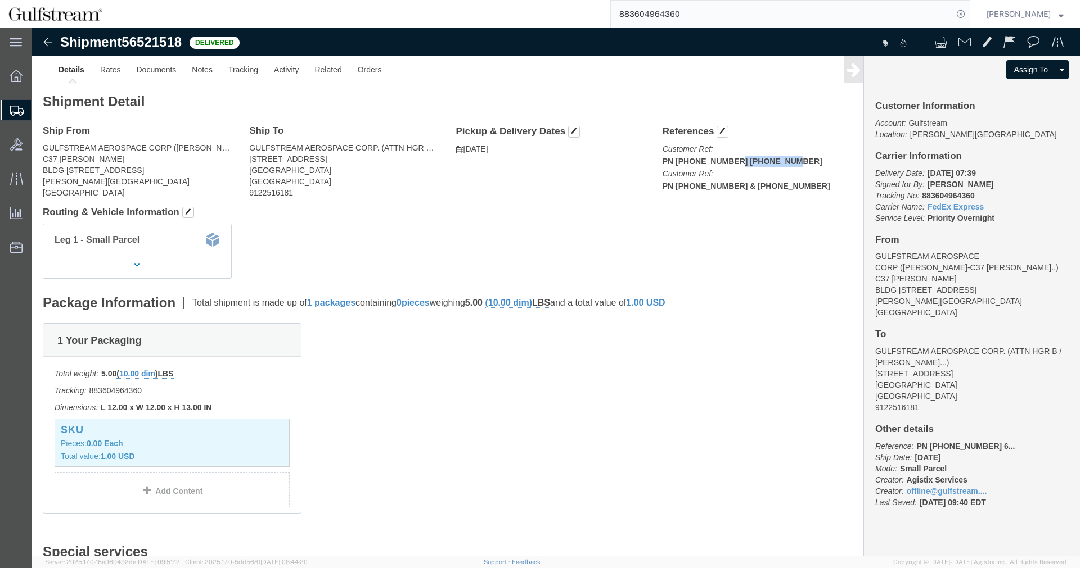
drag, startPoint x: 749, startPoint y: 121, endPoint x: 797, endPoint y: 118, distance: 48.5
click b "PN [PHONE_NUMBER] [PHONE_NUMBER]"
copy b "622-9465-001"
drag, startPoint x: 697, startPoint y: 121, endPoint x: 743, endPoint y: 121, distance: 45.5
click b "PN [PHONE_NUMBER] [PHONE_NUMBER]"
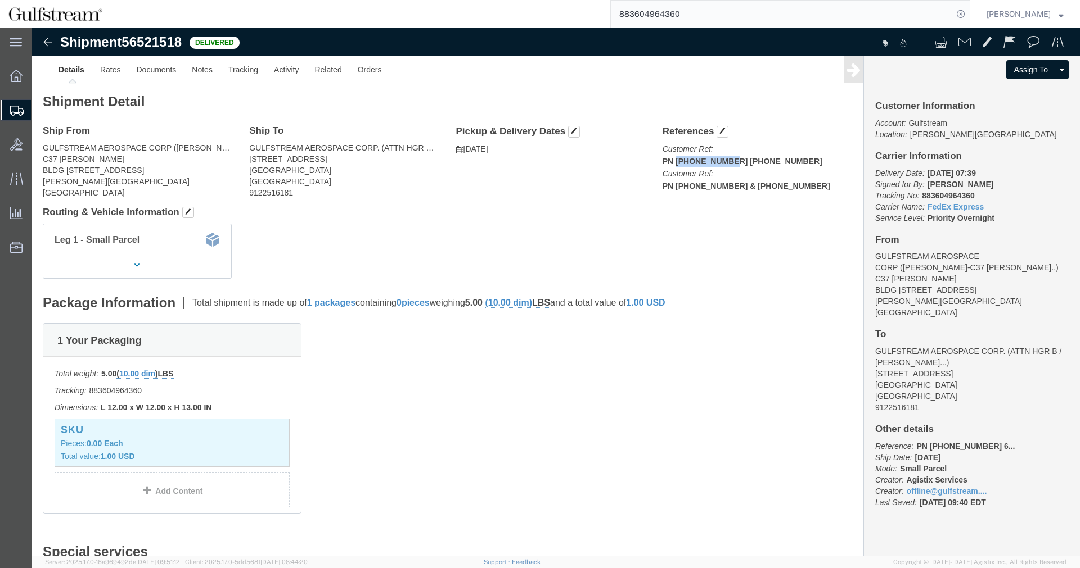
copy b "622-8766-001"
click at [685, 16] on input "883604964360" at bounding box center [782, 14] width 342 height 27
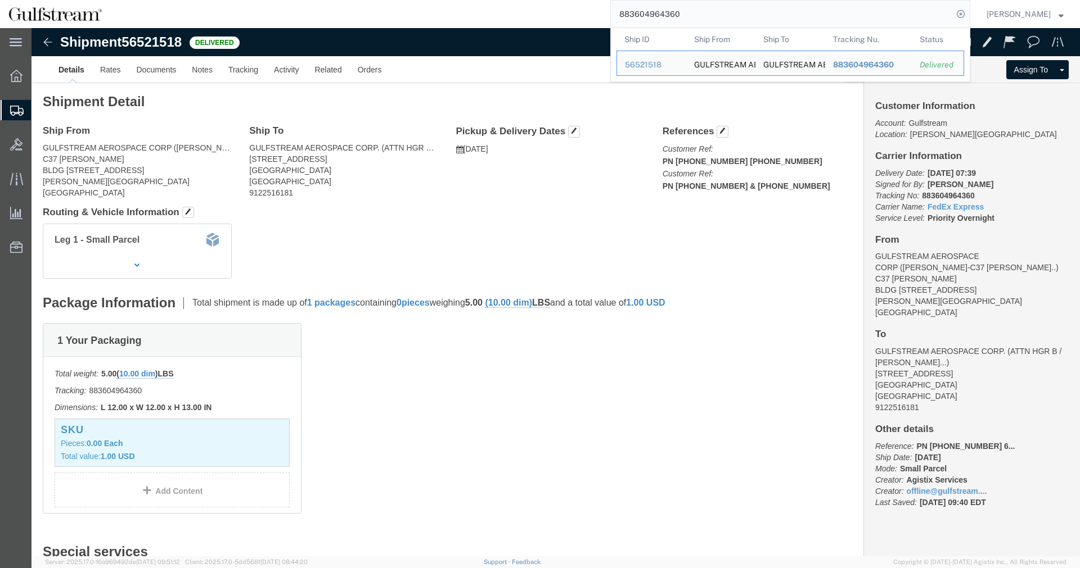
click at [685, 16] on input "883604964360" at bounding box center [782, 14] width 342 height 27
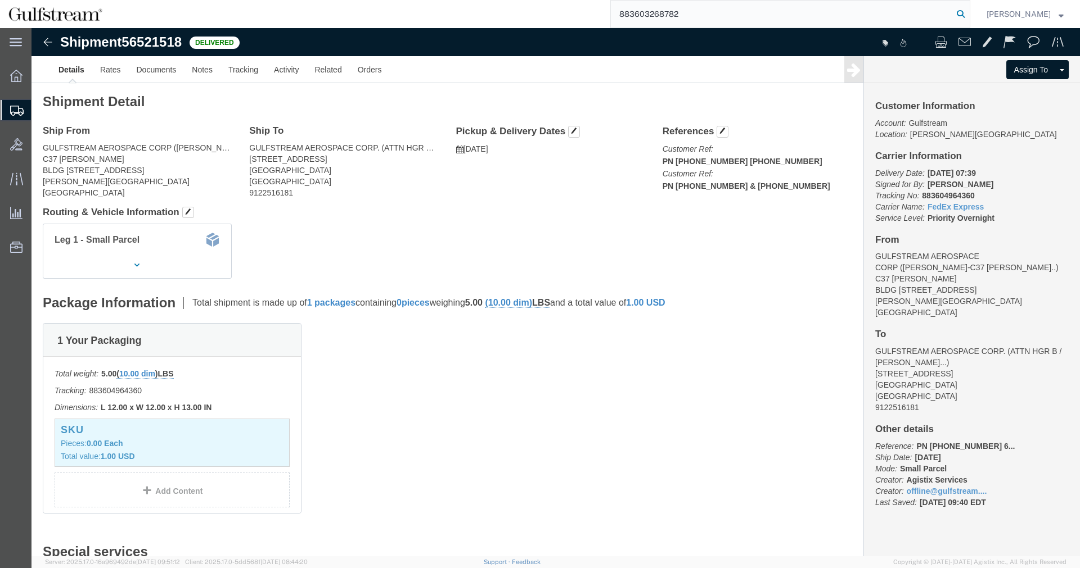
click at [968, 15] on icon at bounding box center [960, 14] width 16 height 16
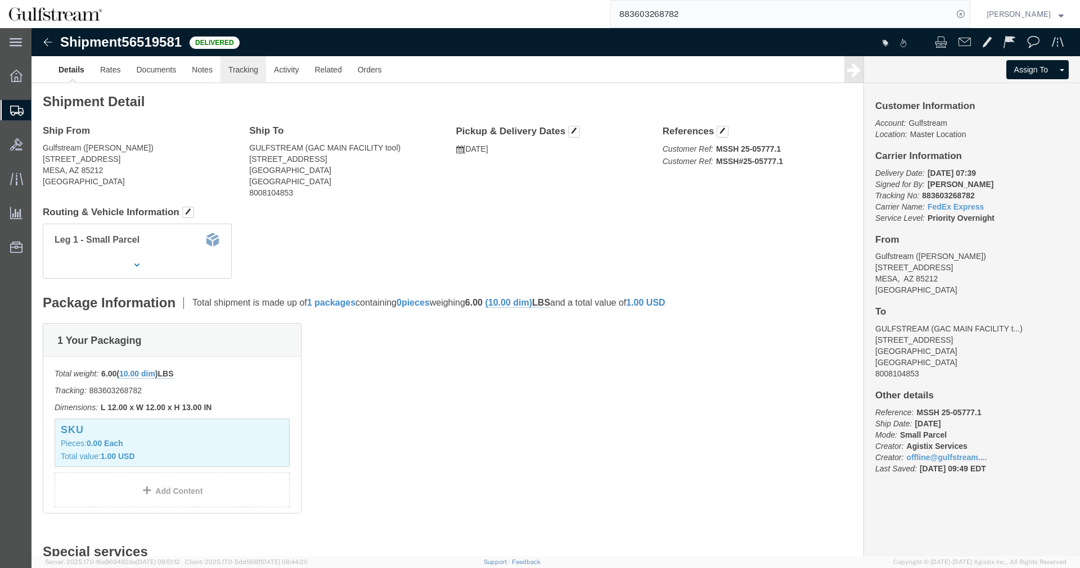
click link "Tracking"
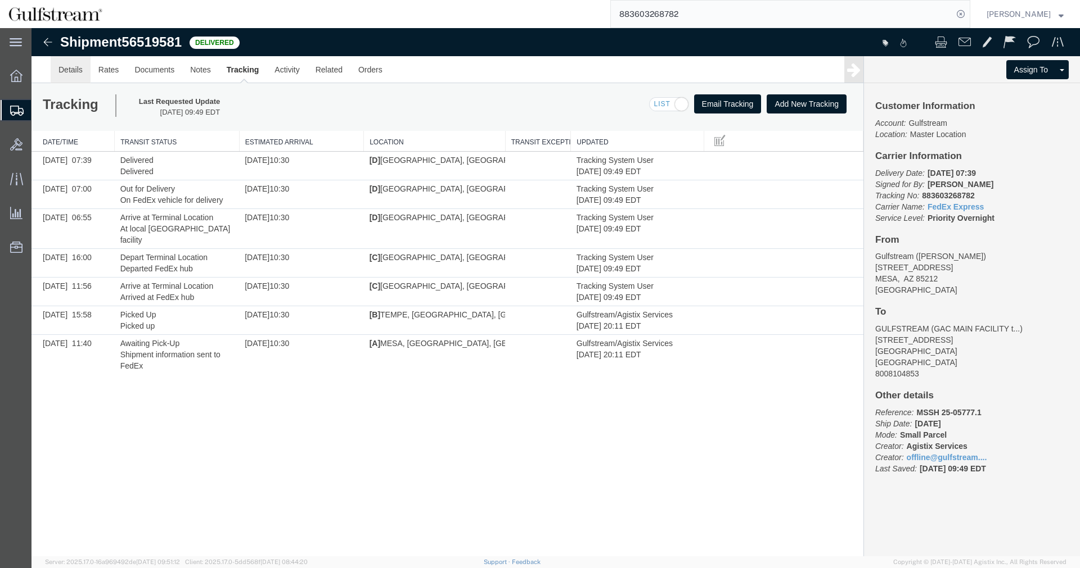
click at [70, 66] on link "Details" at bounding box center [71, 69] width 40 height 27
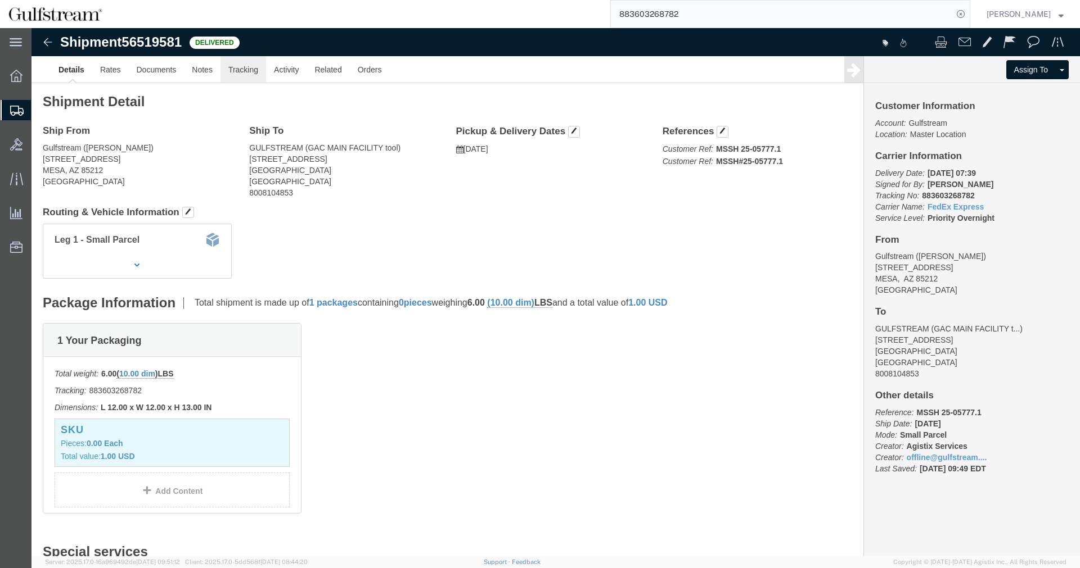
click link "Tracking"
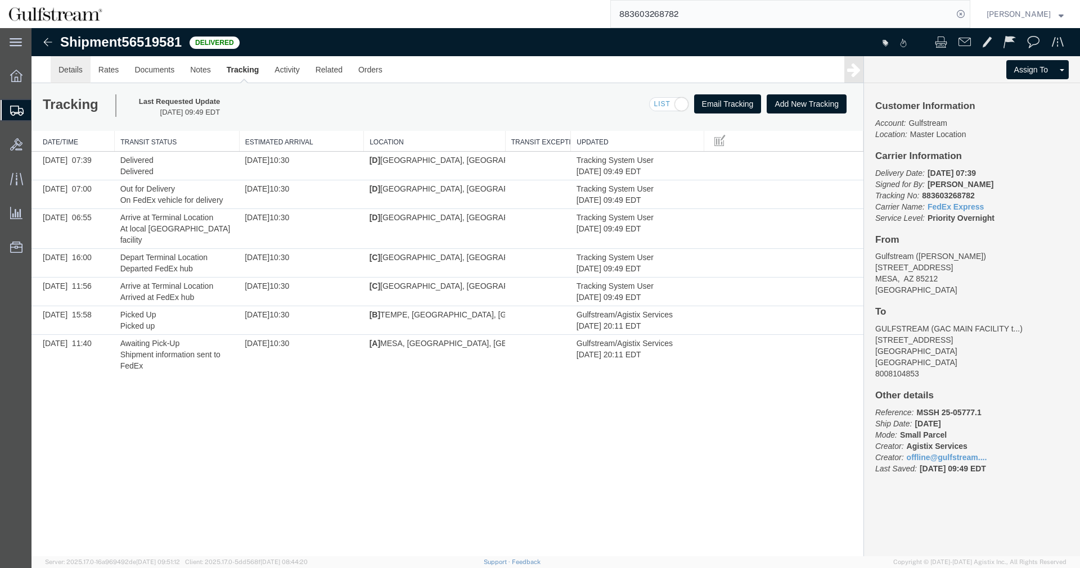
click at [72, 66] on link "Details" at bounding box center [71, 69] width 40 height 27
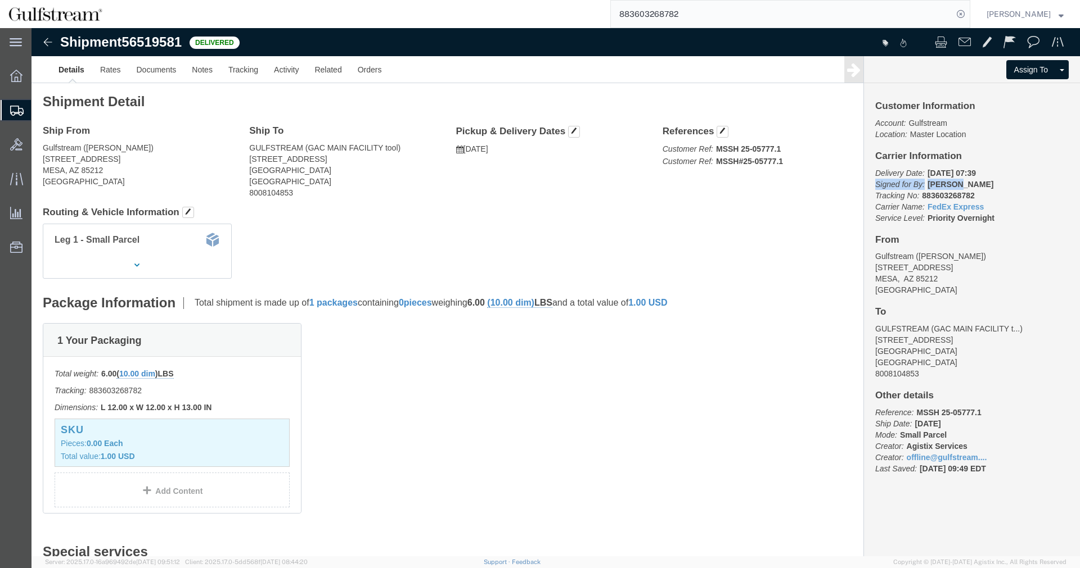
drag, startPoint x: 835, startPoint y: 151, endPoint x: 931, endPoint y: 151, distance: 96.2
click div "Customer Information Account: Gulfstream Location: Master Location Carrier Info…"
drag, startPoint x: 722, startPoint y: 137, endPoint x: 735, endPoint y: 129, distance: 15.1
click b "MSSH 25-05777.1"
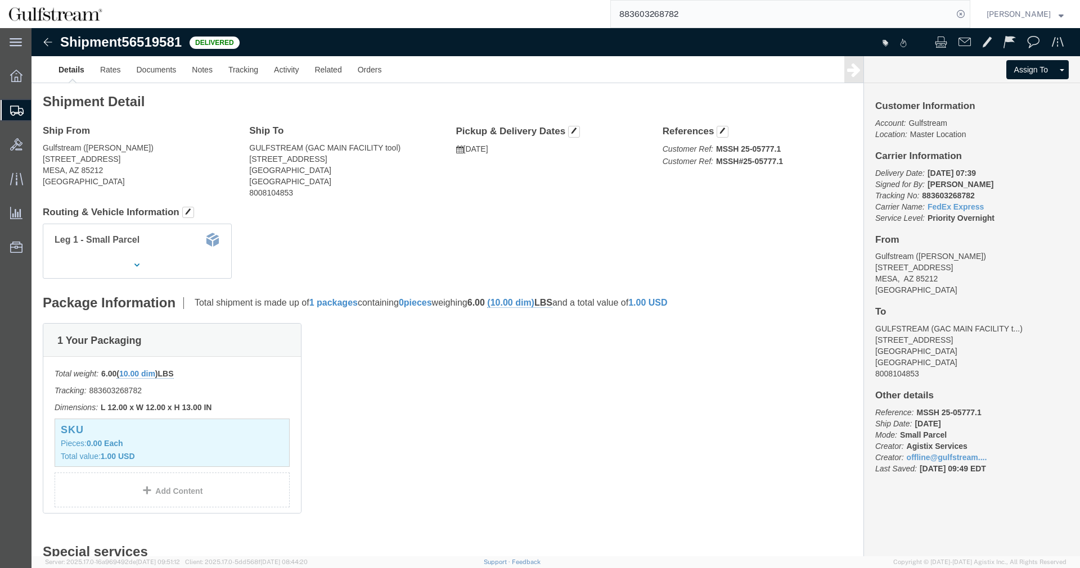
click b "MSSH 25-05777.1"
drag, startPoint x: 721, startPoint y: 120, endPoint x: 741, endPoint y: 116, distance: 20.1
click b "MSSH 25-05777.1"
copy b "05777"
click div "1 Your Packaging Total weight: 6.00 ( 10.00 dim ) LBS Tracking: 883603268782 Di…"
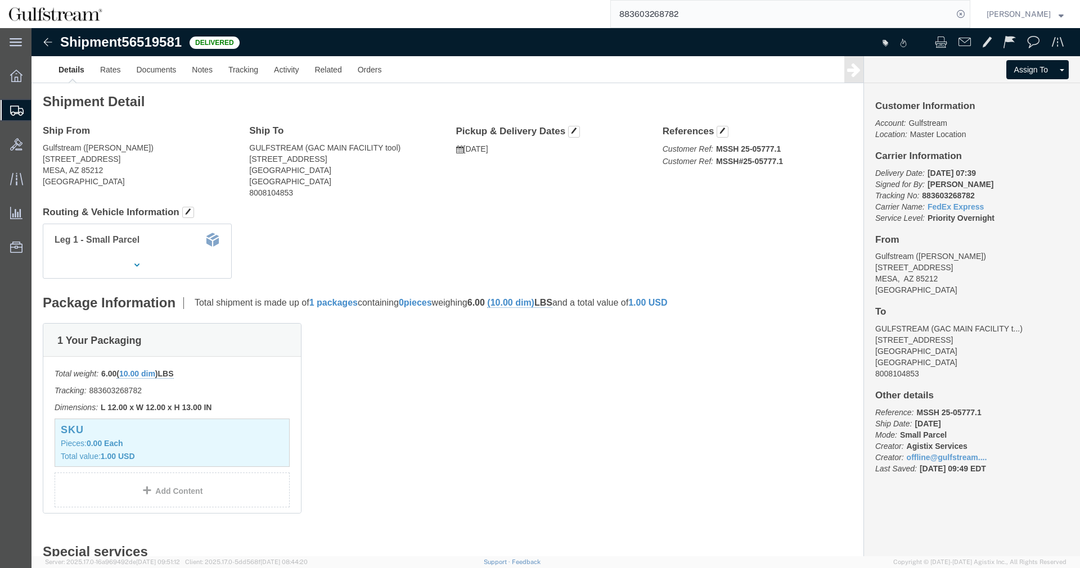
click div "References Customer Ref: MSSH 25-05777.1 Customer Ref: MSSH#25-05777.1 Edit Ref…"
click div "Shipment Detail Ship From Gulfstream (Kevin Rodriguez) 9053 E Aviation Way MESA…"
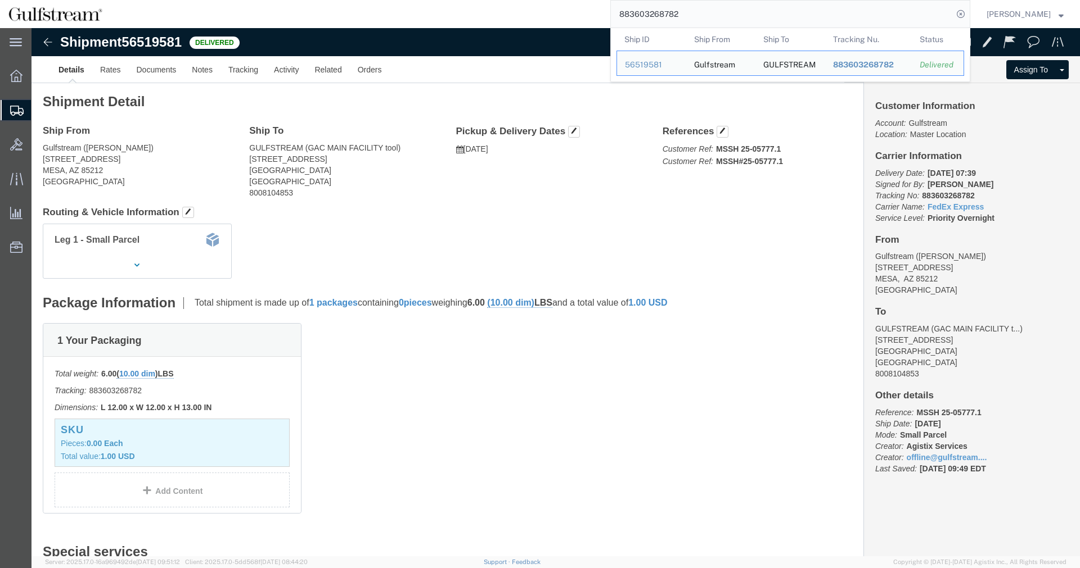
click at [739, 15] on input "883603268782" at bounding box center [782, 14] width 342 height 27
click at [660, 18] on input "883603268782" at bounding box center [782, 14] width 342 height 27
paste input "2099729050"
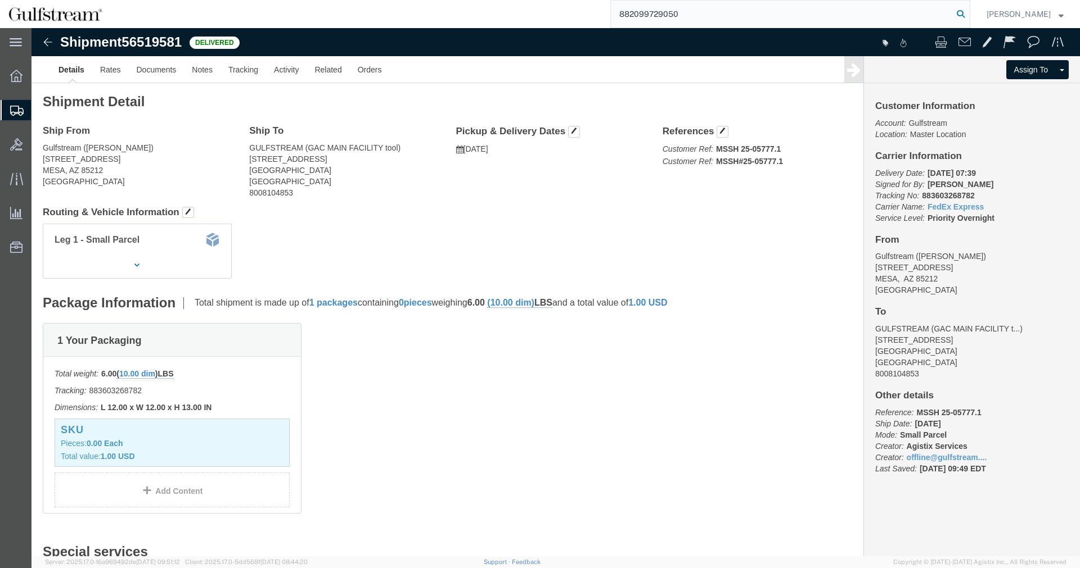
type input "882099729050"
click at [968, 12] on icon at bounding box center [960, 14] width 16 height 16
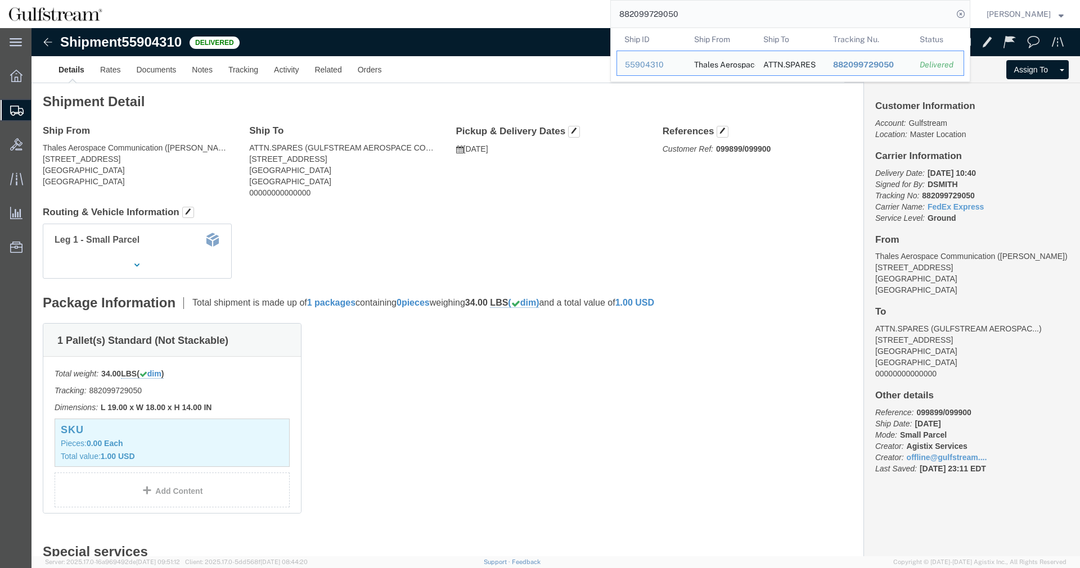
click div "Leg 1 - Small Parcel"
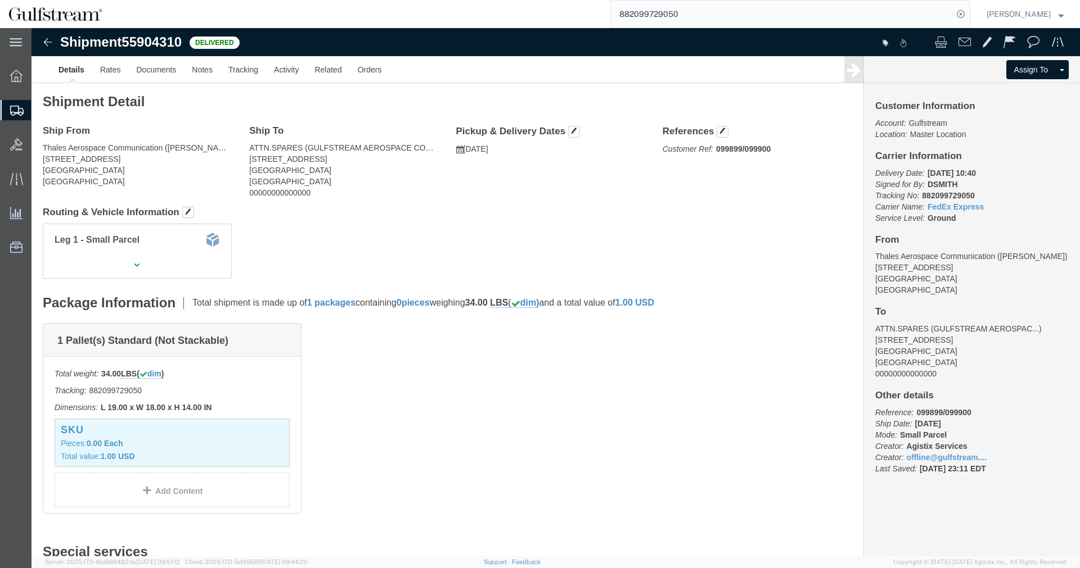
click h2 "Shipment Detail"
drag, startPoint x: 1018, startPoint y: 165, endPoint x: 957, endPoint y: 8, distance: 167.7
click p "Delivery Date: 06/23/2025 10:40 Signed for By: DSMITH Tracking No: 882099729050…"
click at [675, 15] on input "882099729050" at bounding box center [782, 14] width 342 height 27
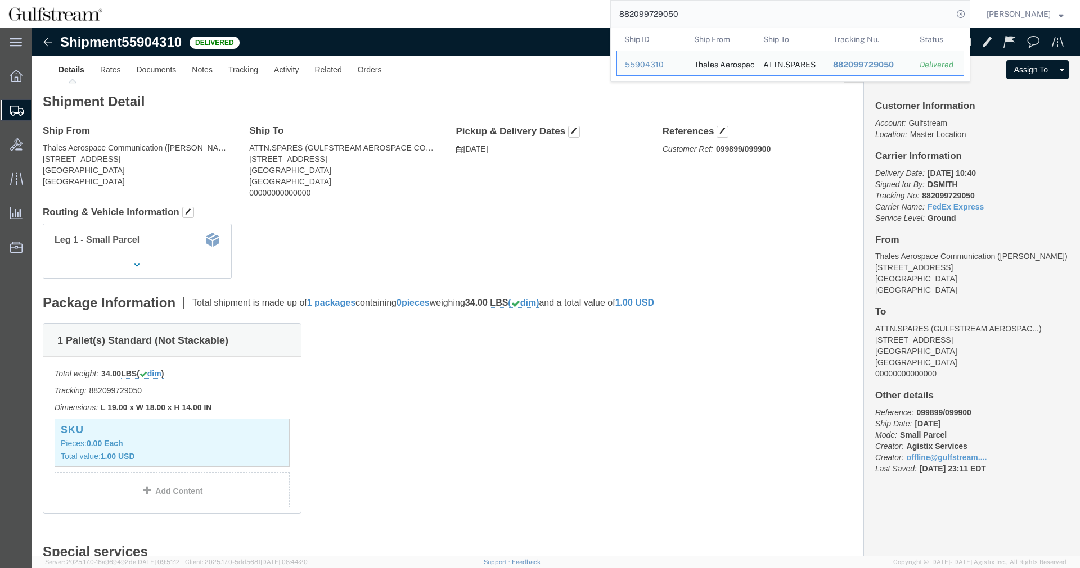
click at [675, 14] on input "882099729050" at bounding box center [782, 14] width 342 height 27
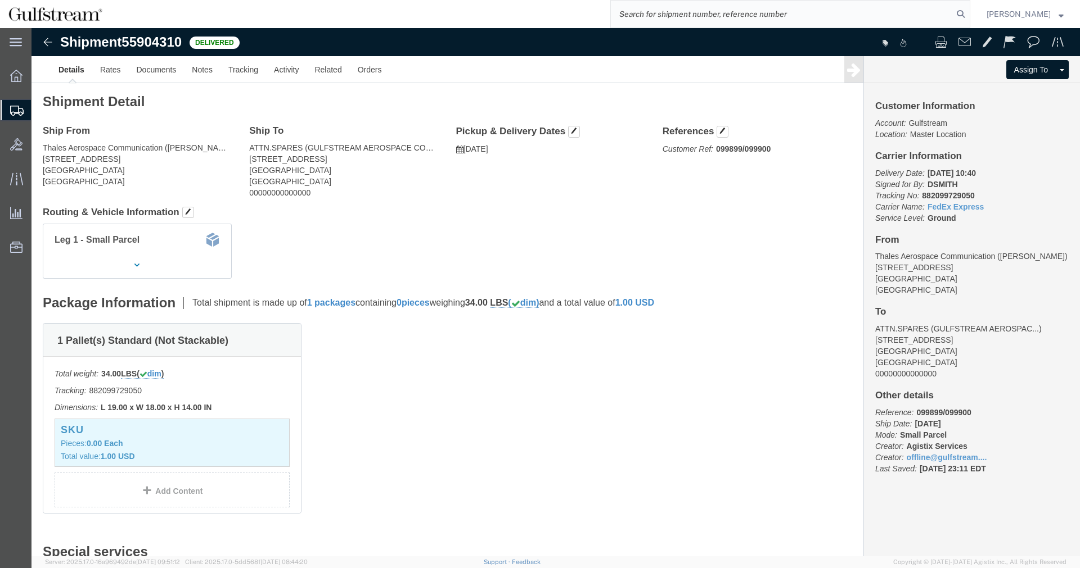
click at [714, 13] on input "search" at bounding box center [782, 14] width 342 height 27
type input "127456"
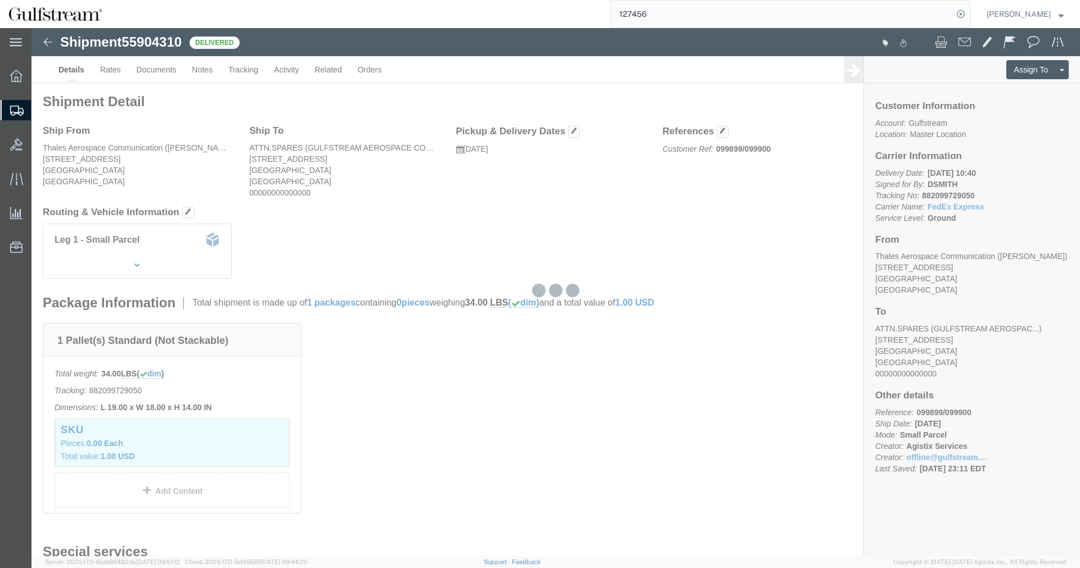
click at [816, 20] on input "127456" at bounding box center [782, 14] width 342 height 27
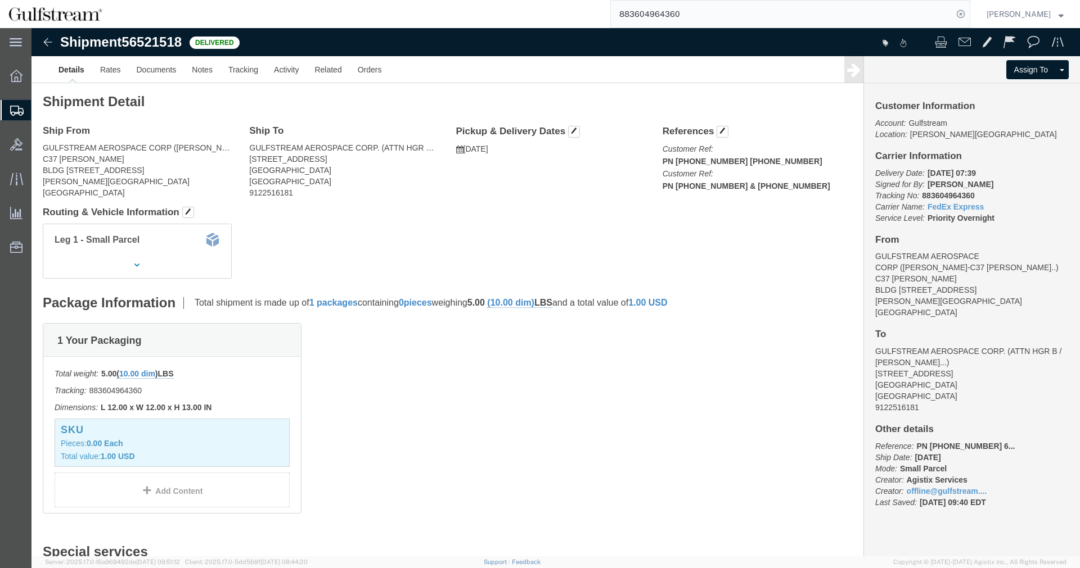
click at [639, 17] on input "883604964360" at bounding box center [782, 14] width 342 height 27
type input "127456"
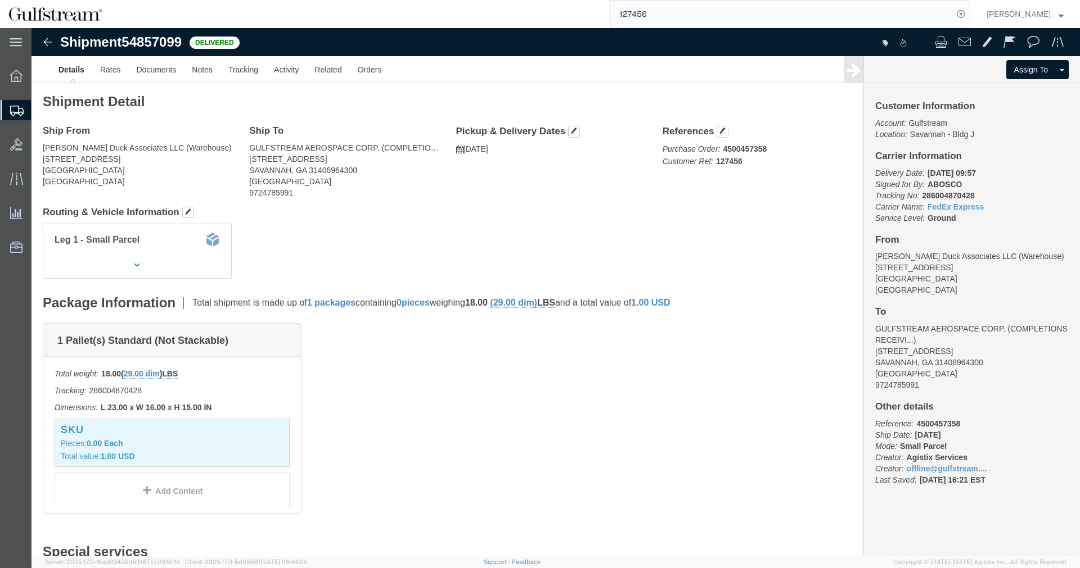
click at [0, 0] on span "Shipment Manager" at bounding box center [0, 0] width 0 height 0
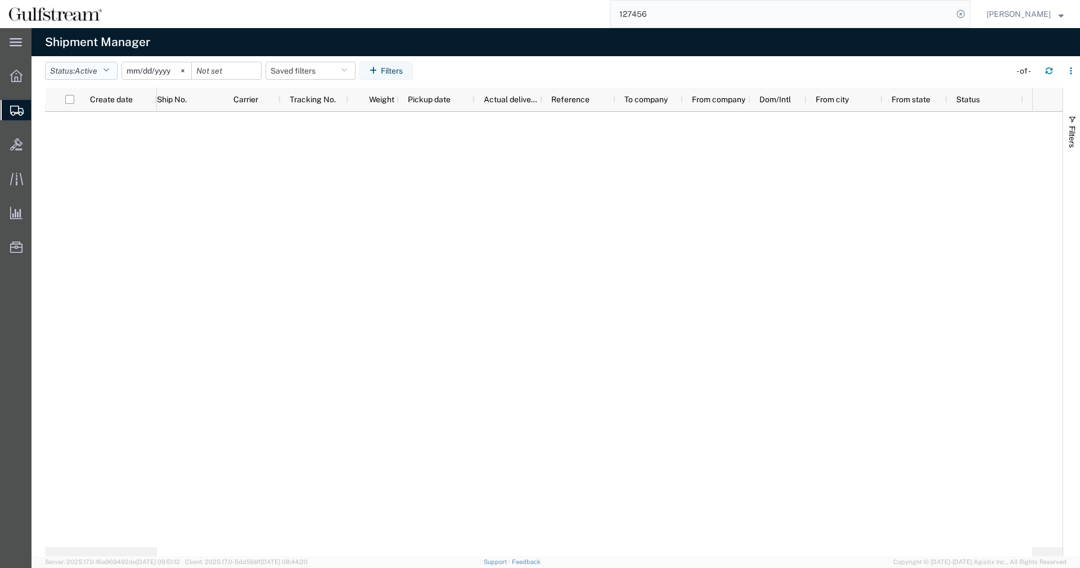
click at [105, 66] on button "Status: Active" at bounding box center [81, 71] width 73 height 18
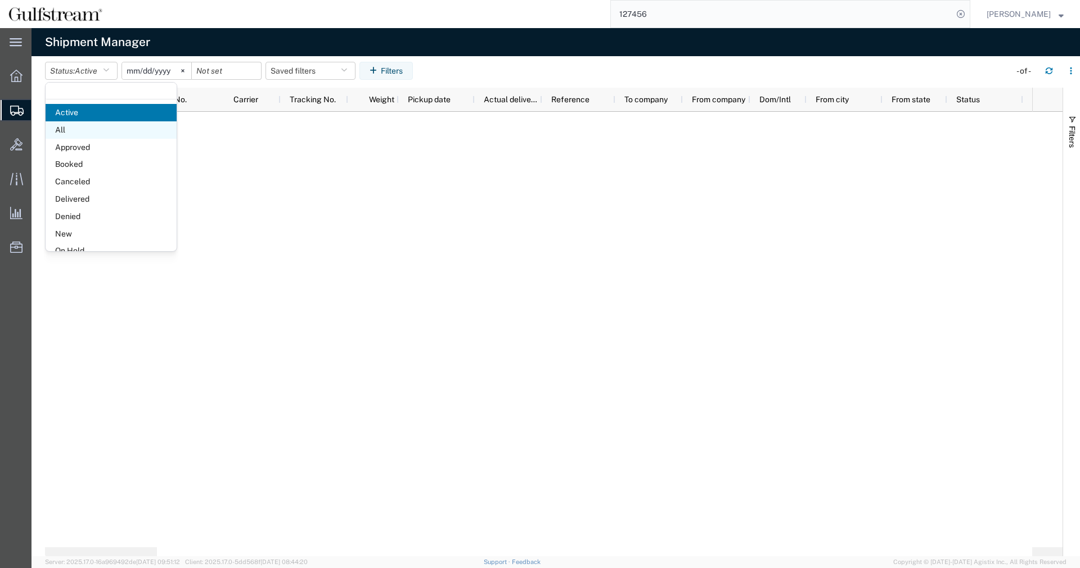
click at [99, 136] on span "All" at bounding box center [111, 129] width 131 height 17
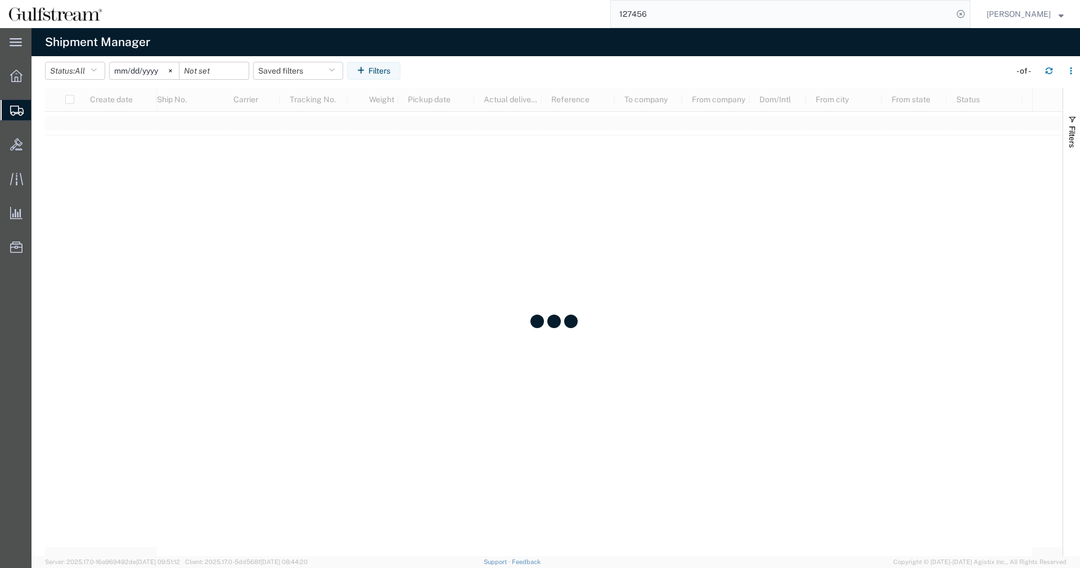
click at [124, 71] on input "[DATE]" at bounding box center [144, 70] width 69 height 17
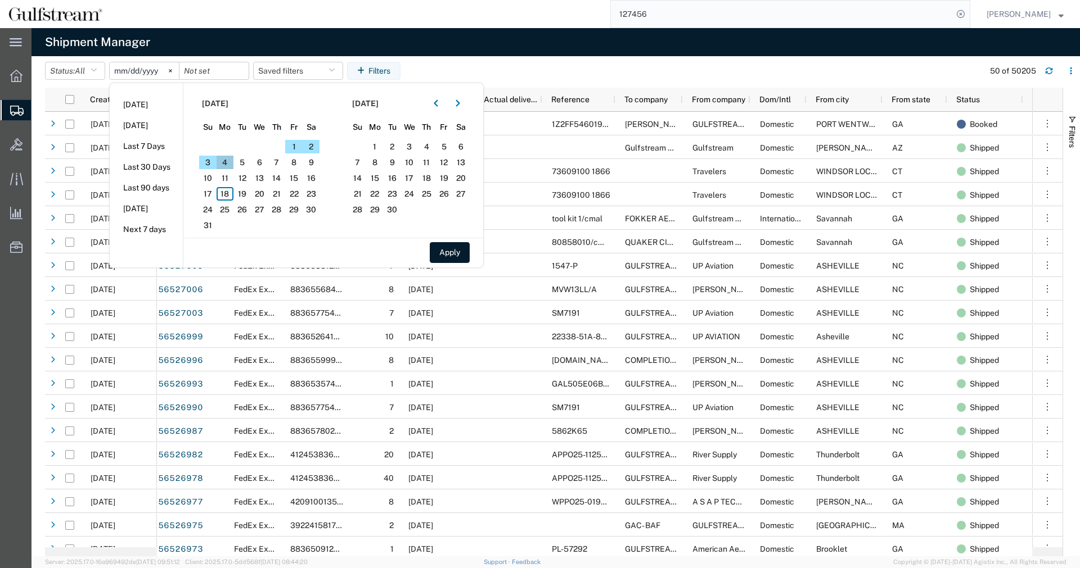
click at [233, 162] on span "4" at bounding box center [224, 162] width 17 height 13
click at [249, 162] on span "5" at bounding box center [241, 162] width 17 height 13
click at [248, 162] on span "5" at bounding box center [241, 162] width 17 height 13
click at [245, 162] on span "5" at bounding box center [241, 162] width 17 height 13
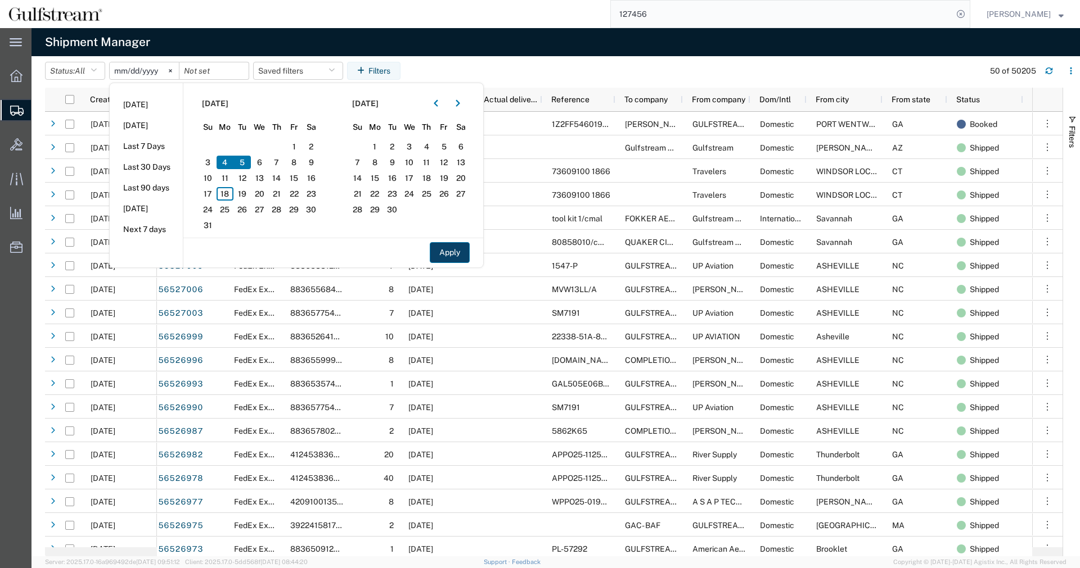
click at [455, 255] on button "Apply" at bounding box center [450, 252] width 40 height 21
type input "[DATE]"
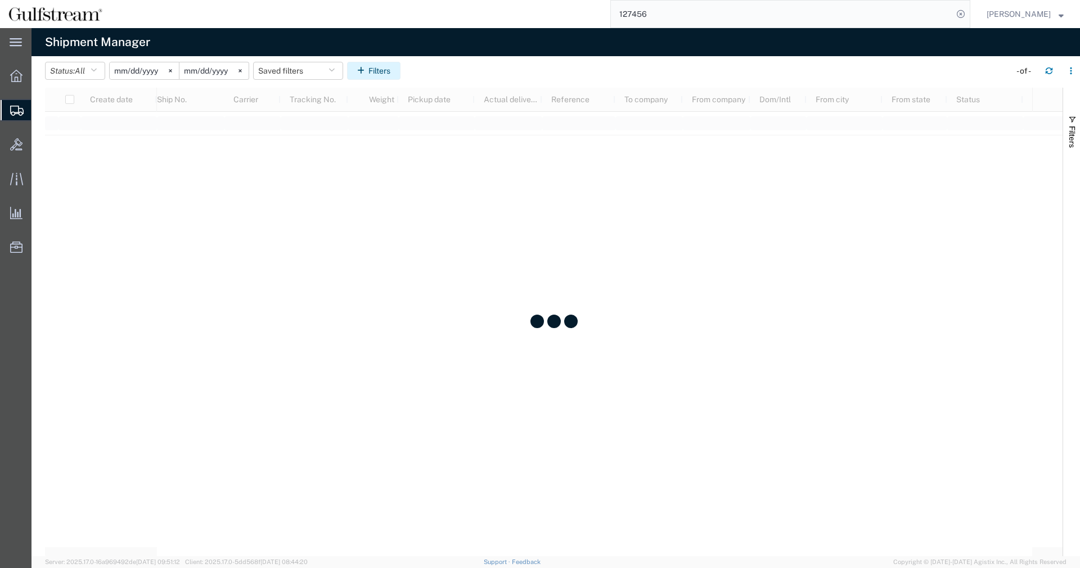
click at [373, 69] on button "Filters" at bounding box center [373, 71] width 53 height 18
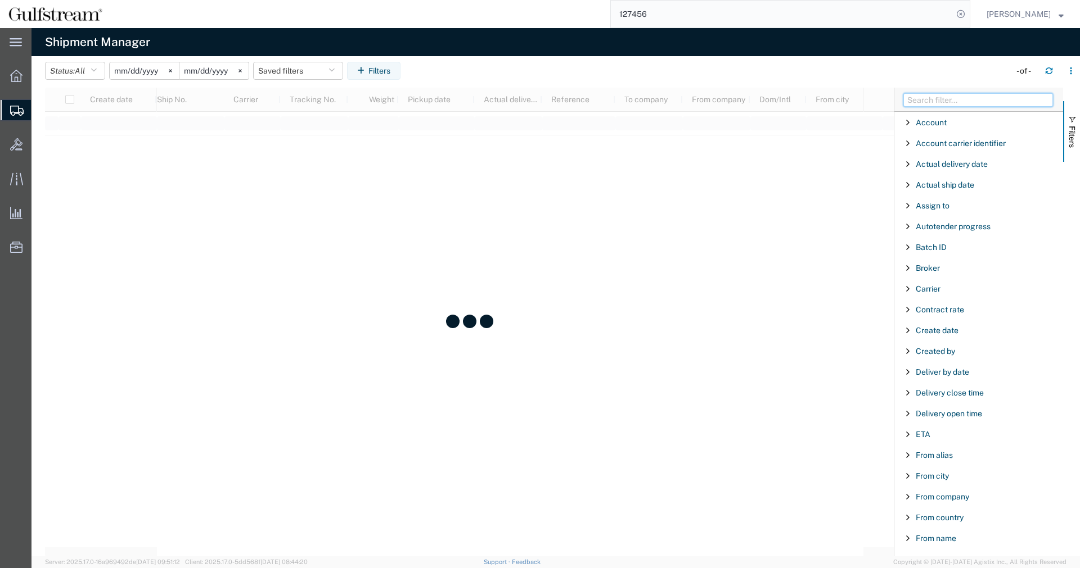
click at [908, 102] on input "Filter Columns Input" at bounding box center [978, 99] width 150 height 13
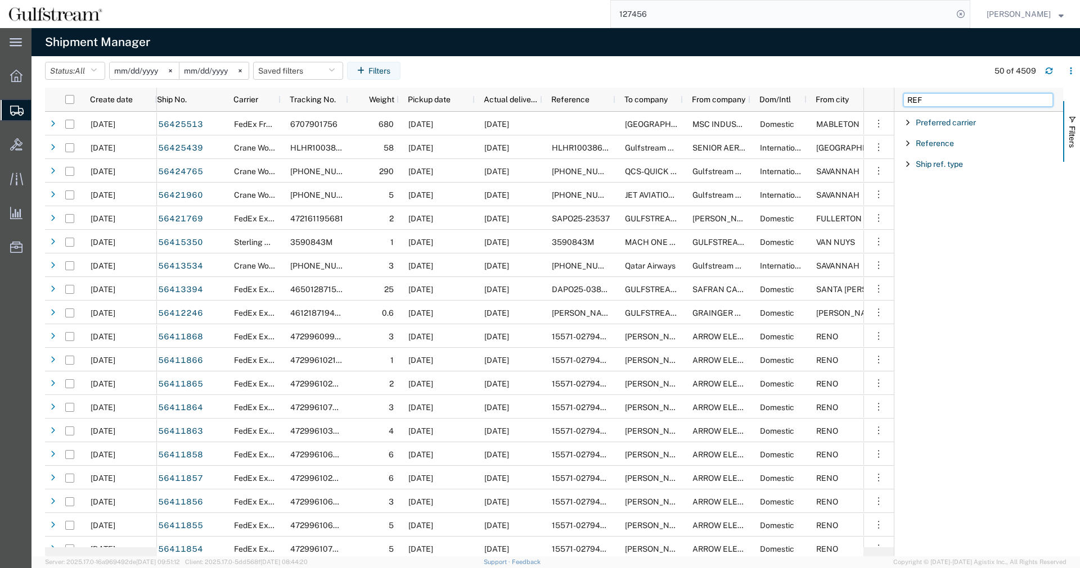
type input "REF"
click at [905, 139] on span "Filter List 3 Filters" at bounding box center [907, 143] width 9 height 9
click at [936, 168] on div "starts with" at bounding box center [978, 172] width 129 height 9
click at [945, 186] on input "Filter Value" at bounding box center [982, 190] width 147 height 13
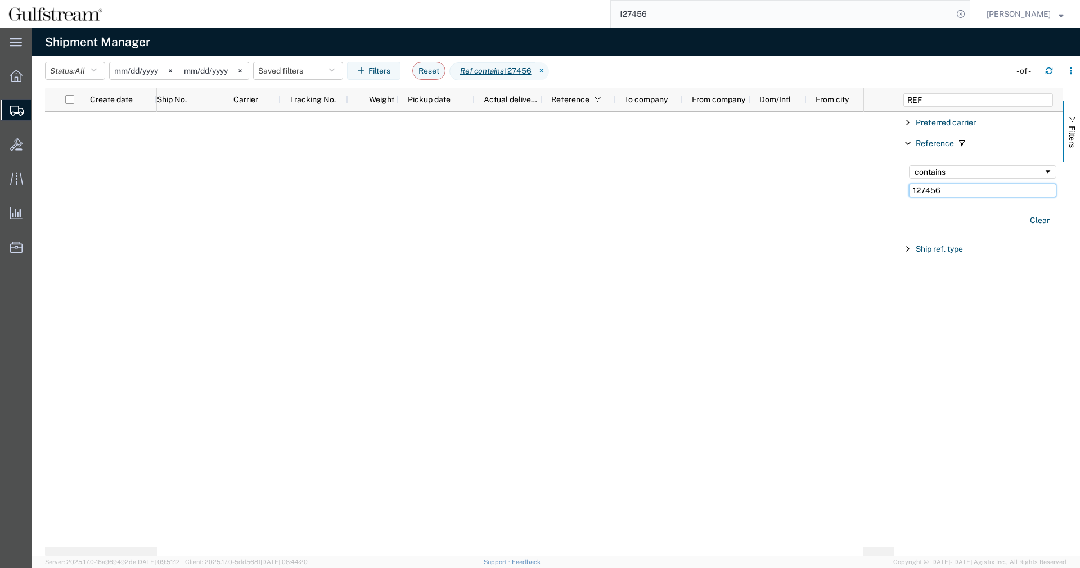
type input "127456"
click at [214, 73] on input "[DATE]" at bounding box center [213, 70] width 69 height 17
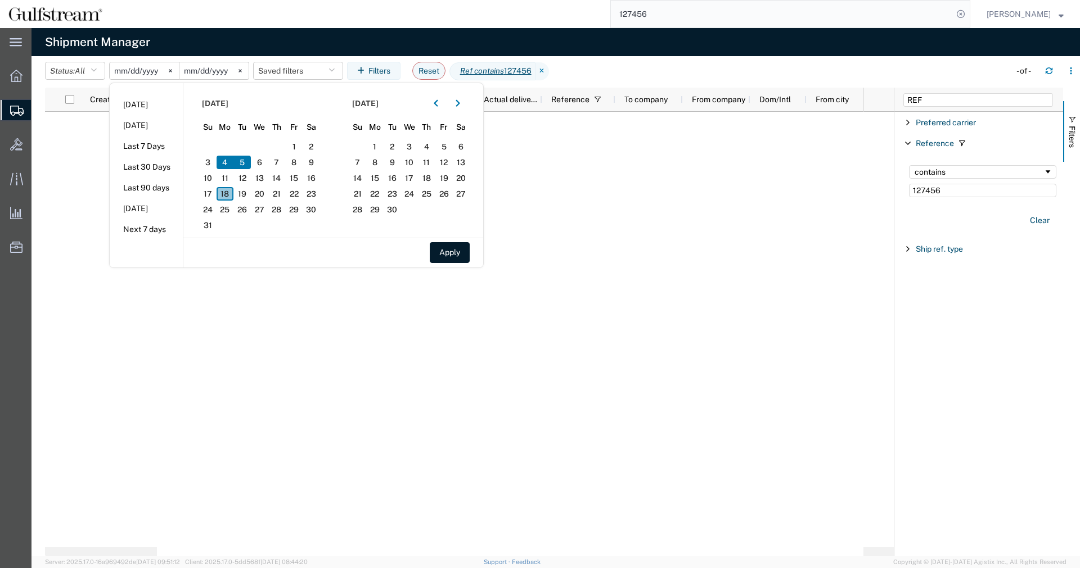
click at [228, 197] on span "18" at bounding box center [224, 193] width 17 height 13
click at [440, 254] on button "Apply" at bounding box center [450, 252] width 40 height 21
type input "[DATE]"
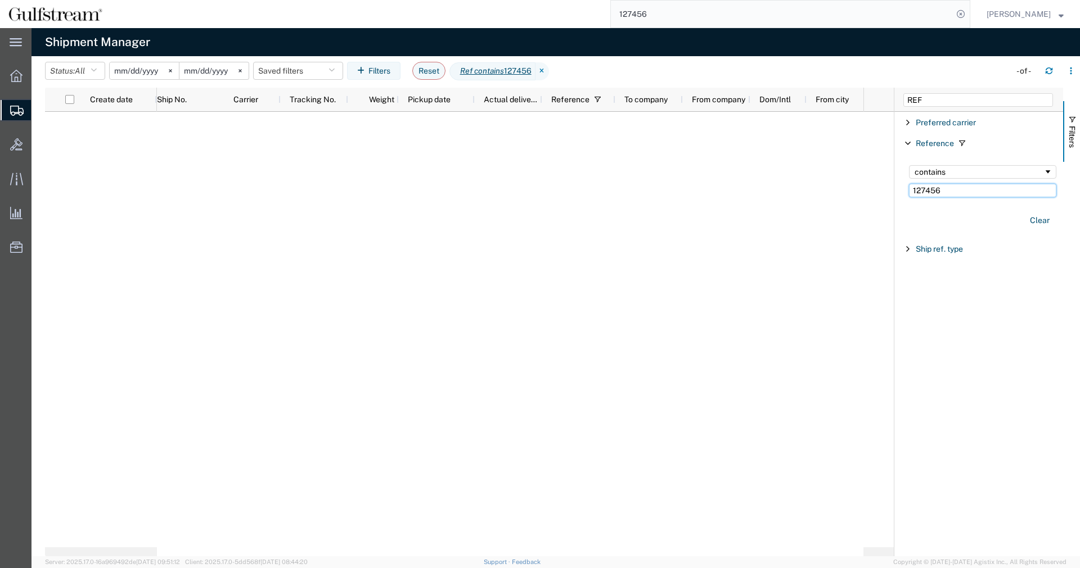
click at [992, 187] on input "127456" at bounding box center [982, 190] width 147 height 13
click at [947, 97] on input "REF" at bounding box center [978, 99] width 150 height 13
click at [903, 93] on input "REF" at bounding box center [978, 99] width 150 height 13
type input "TO CO"
click at [909, 124] on span "Filter List 2 Filters" at bounding box center [907, 122] width 9 height 9
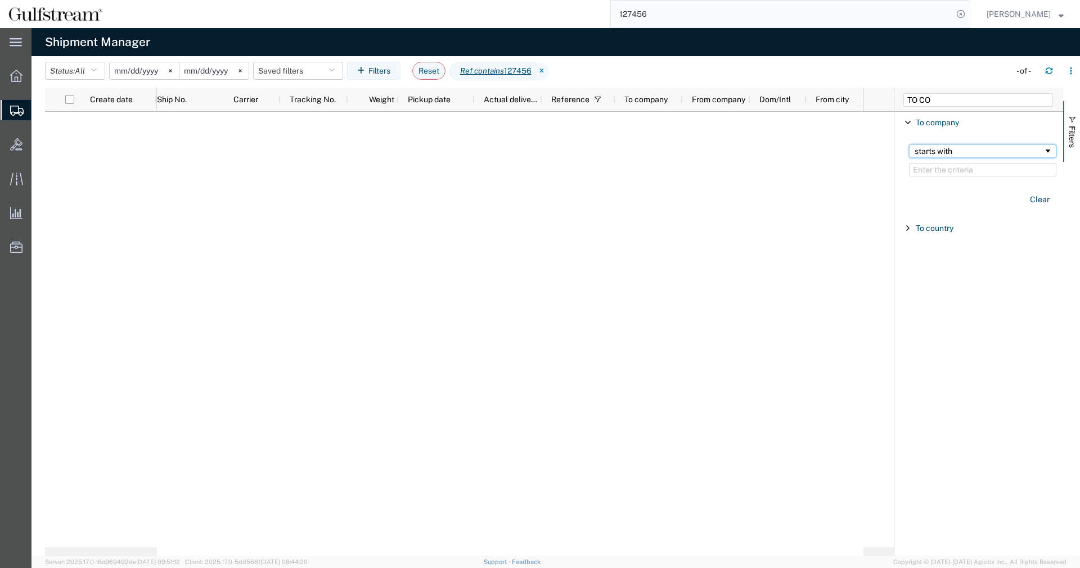
click at [947, 155] on div "starts with" at bounding box center [978, 151] width 129 height 9
click at [961, 173] on input "Filter Value" at bounding box center [982, 169] width 147 height 13
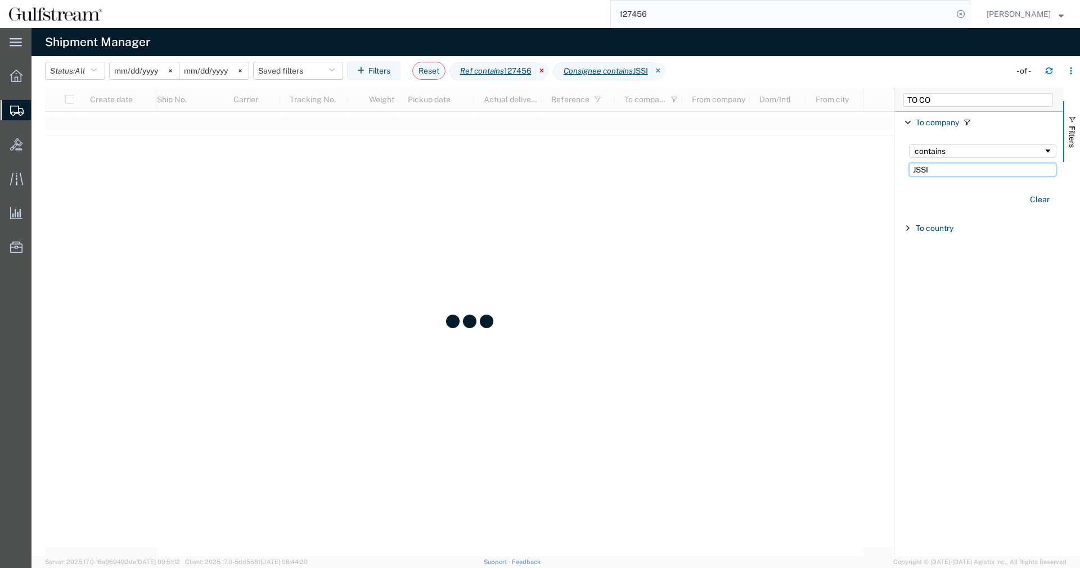
type input "JSSI"
click at [549, 69] on icon at bounding box center [541, 71] width 13 height 18
click at [897, 74] on agx-table-filter-chips "Status: All Active All Approved Booked Canceled Delivered Denied New On Hold Pe…" at bounding box center [524, 75] width 959 height 26
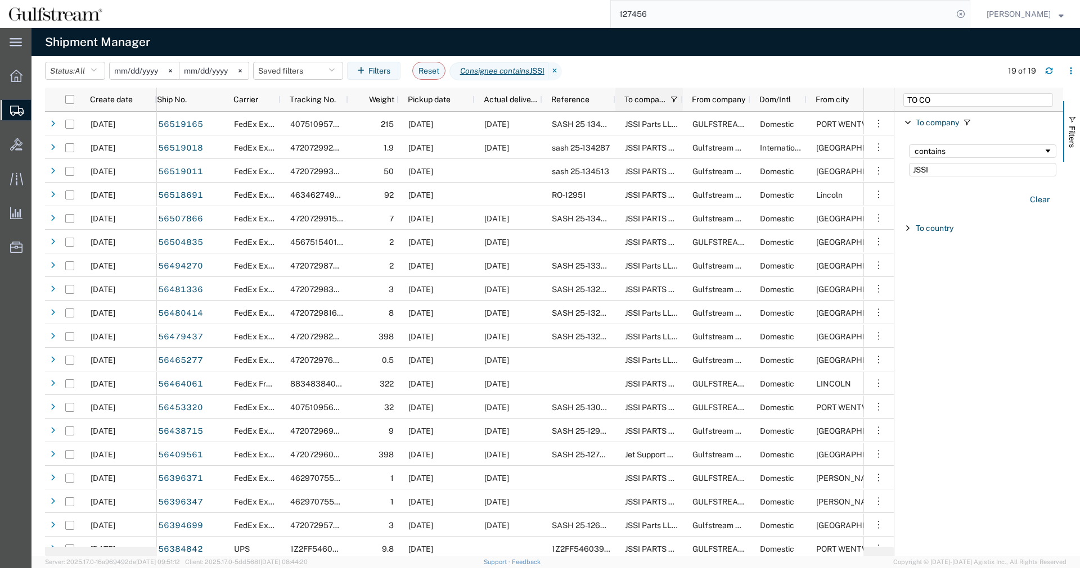
drag, startPoint x: 615, startPoint y: 103, endPoint x: 652, endPoint y: 102, distance: 37.1
click at [652, 102] on div "To company" at bounding box center [648, 100] width 67 height 24
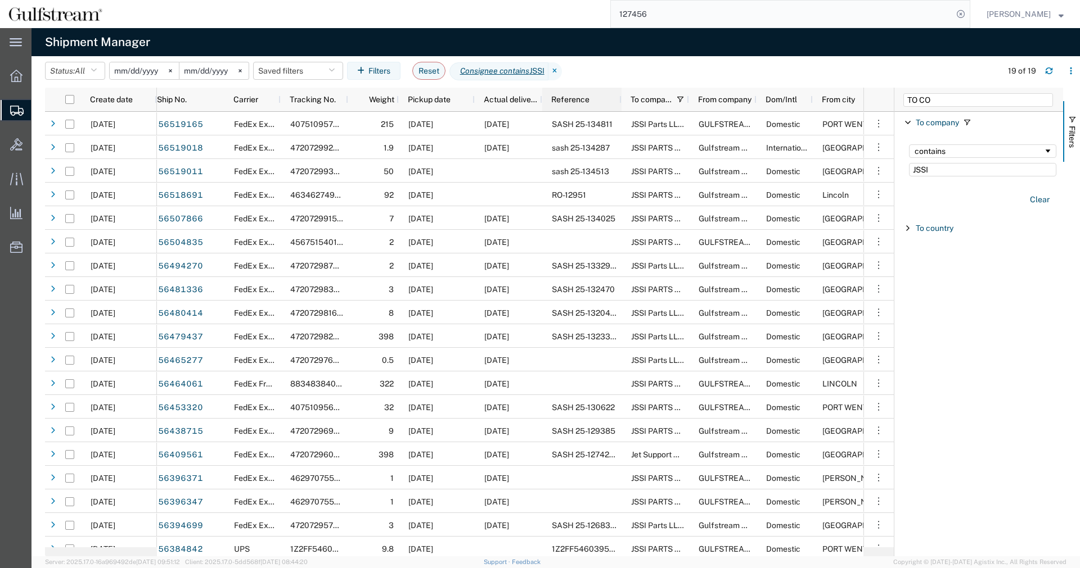
drag, startPoint x: 614, startPoint y: 93, endPoint x: 684, endPoint y: 94, distance: 69.7
click at [623, 94] on div at bounding box center [620, 100] width 4 height 24
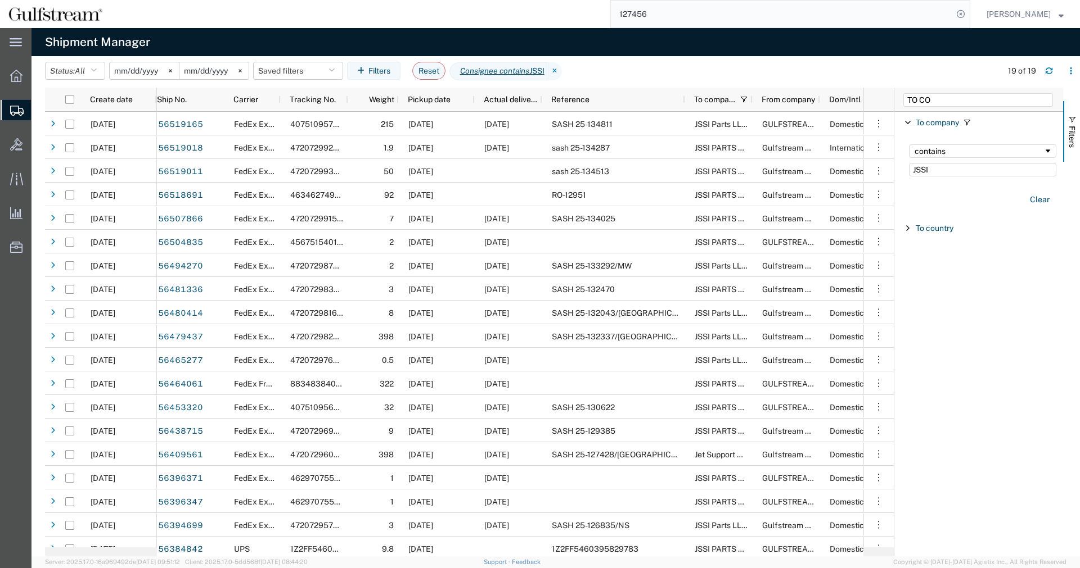
scroll to position [4, 0]
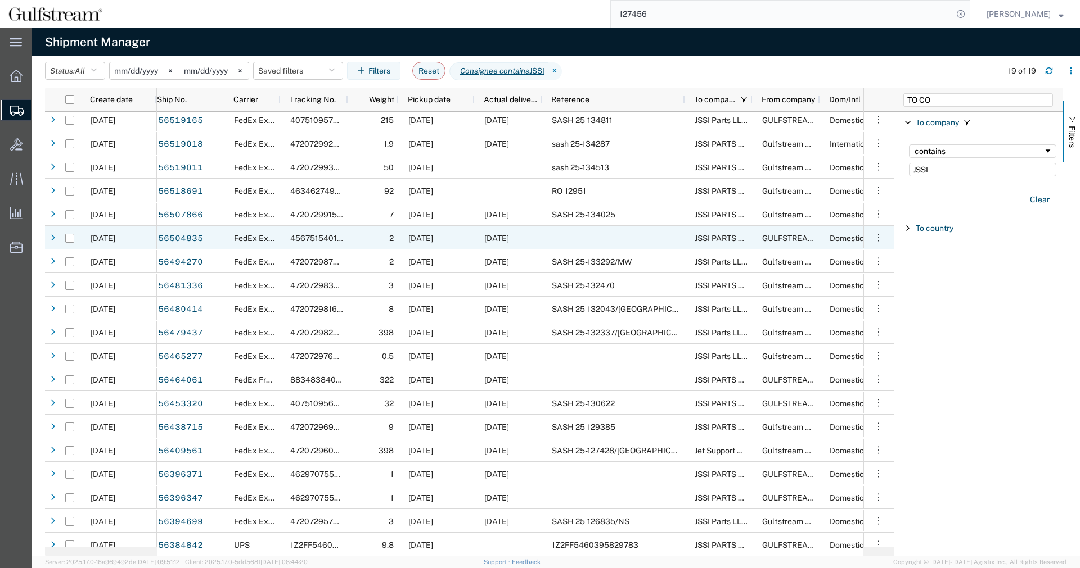
click at [473, 237] on div "[DATE]" at bounding box center [437, 238] width 76 height 24
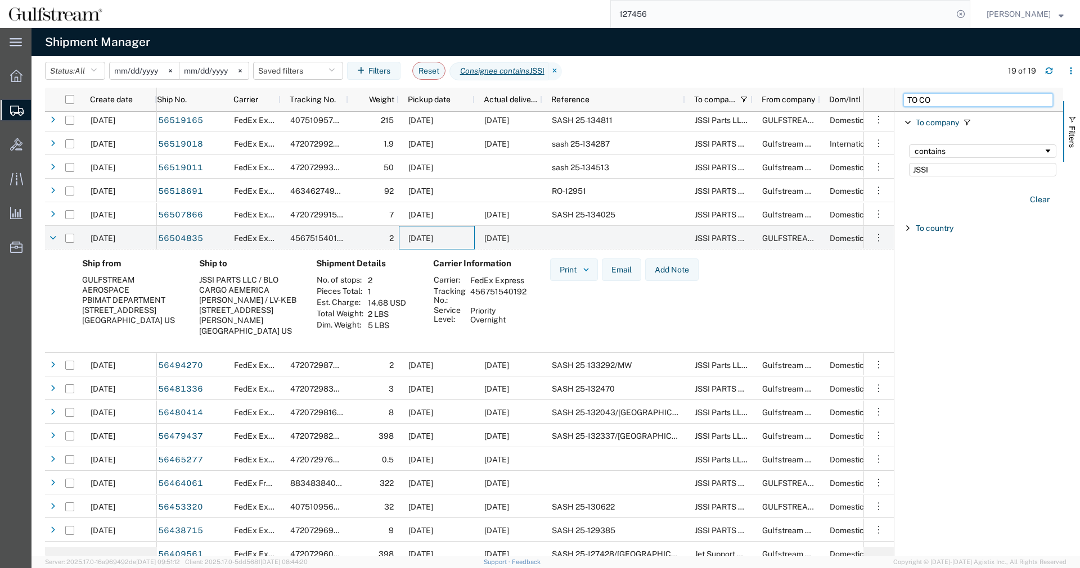
click at [980, 97] on input "TO CO" at bounding box center [978, 99] width 150 height 13
drag, startPoint x: 980, startPoint y: 97, endPoint x: 653, endPoint y: 49, distance: 330.7
click at [903, 93] on input "TO CO" at bounding box center [978, 99] width 150 height 13
type input "FROM ST"
click at [904, 139] on span "Filter List 2 Filters" at bounding box center [907, 143] width 9 height 9
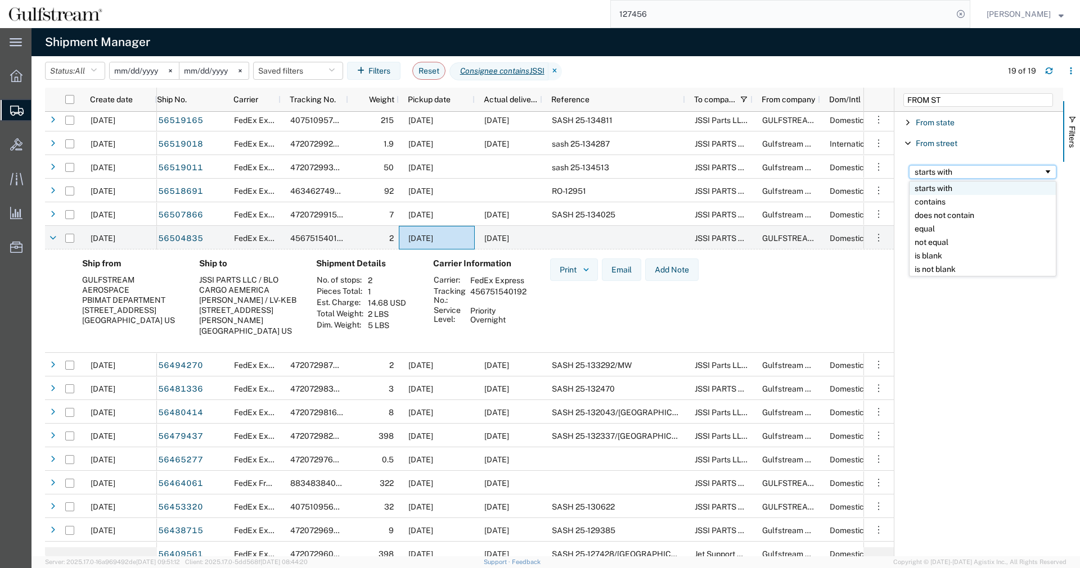
click at [979, 174] on div "starts with" at bounding box center [978, 172] width 129 height 9
click at [974, 188] on input "Filter Value" at bounding box center [982, 190] width 147 height 13
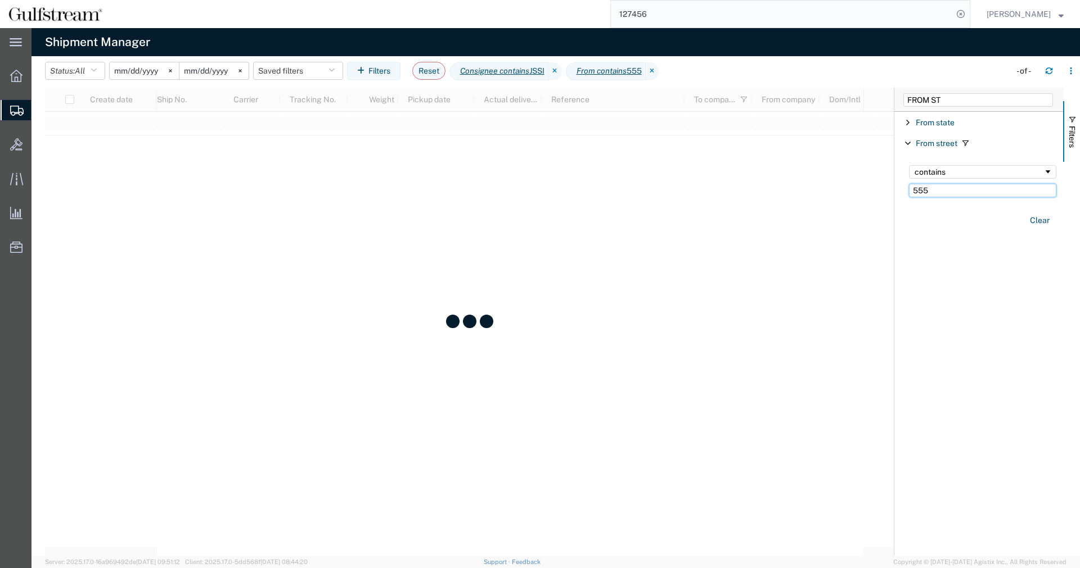
type input "555"
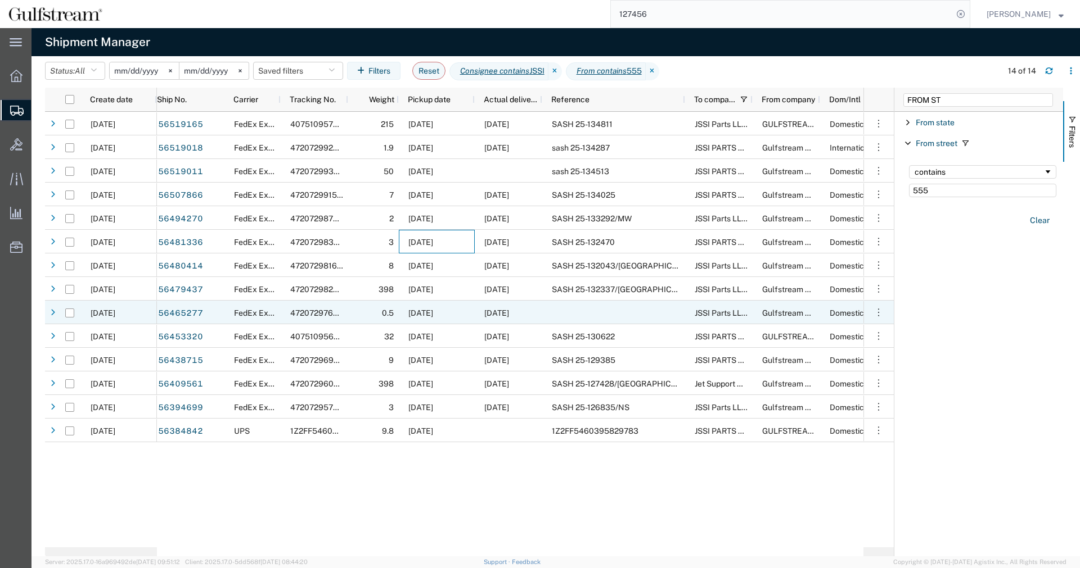
click at [608, 314] on div at bounding box center [613, 313] width 143 height 24
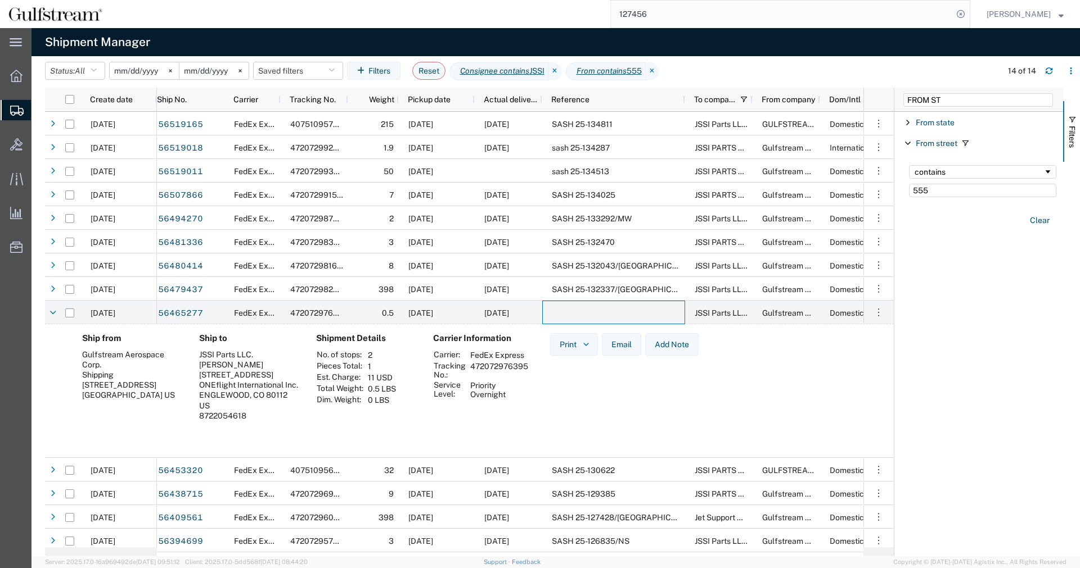
scroll to position [20, 0]
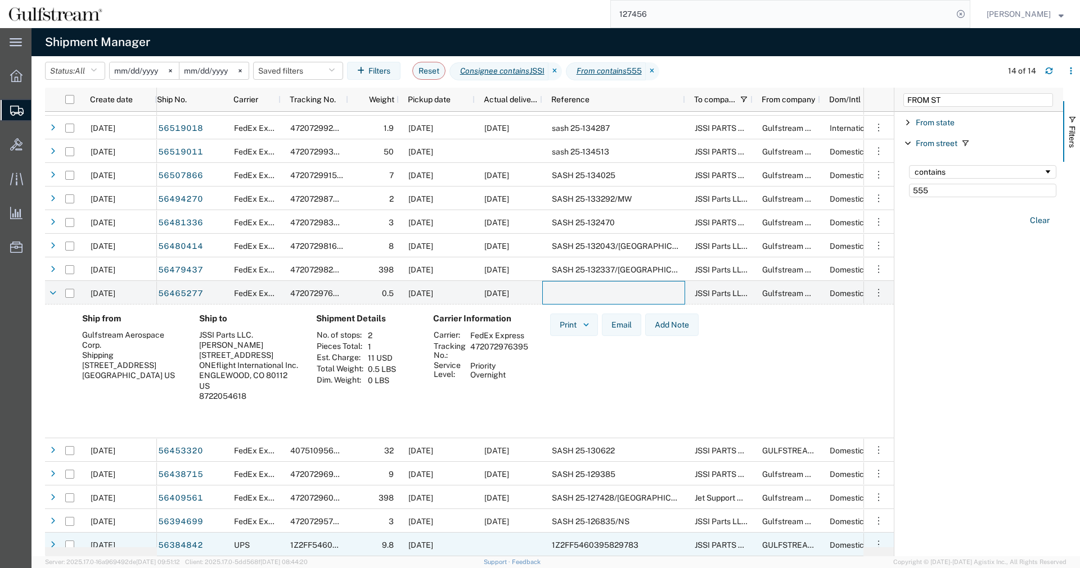
click at [566, 537] on div "1Z2FF5460395829783" at bounding box center [613, 545] width 143 height 24
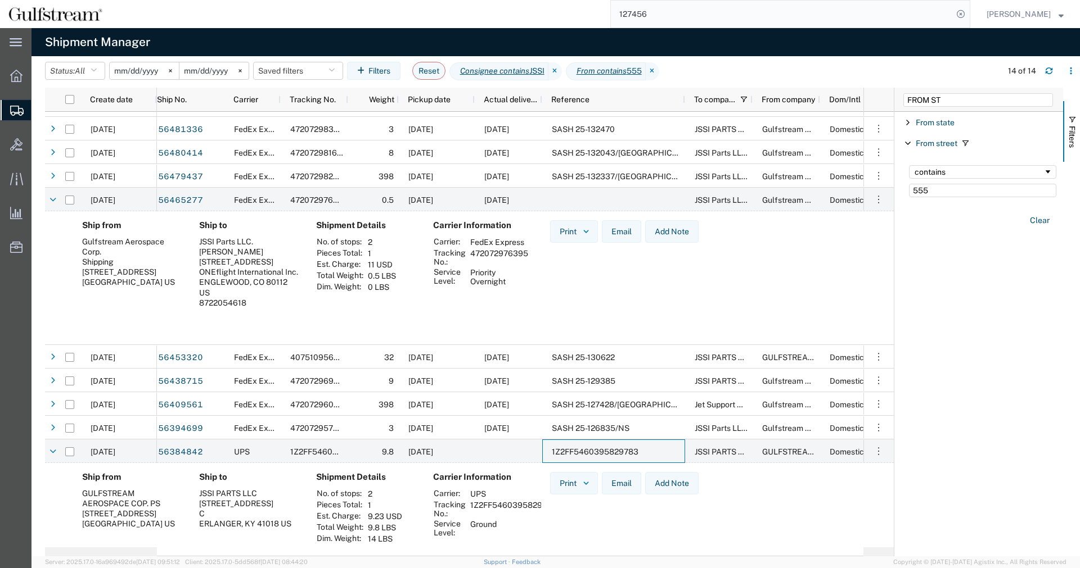
scroll to position [113, 0]
drag, startPoint x: 751, startPoint y: 100, endPoint x: 782, endPoint y: 102, distance: 30.5
click at [755, 103] on div at bounding box center [753, 100] width 4 height 24
click at [782, 102] on div "From company" at bounding box center [786, 100] width 67 height 24
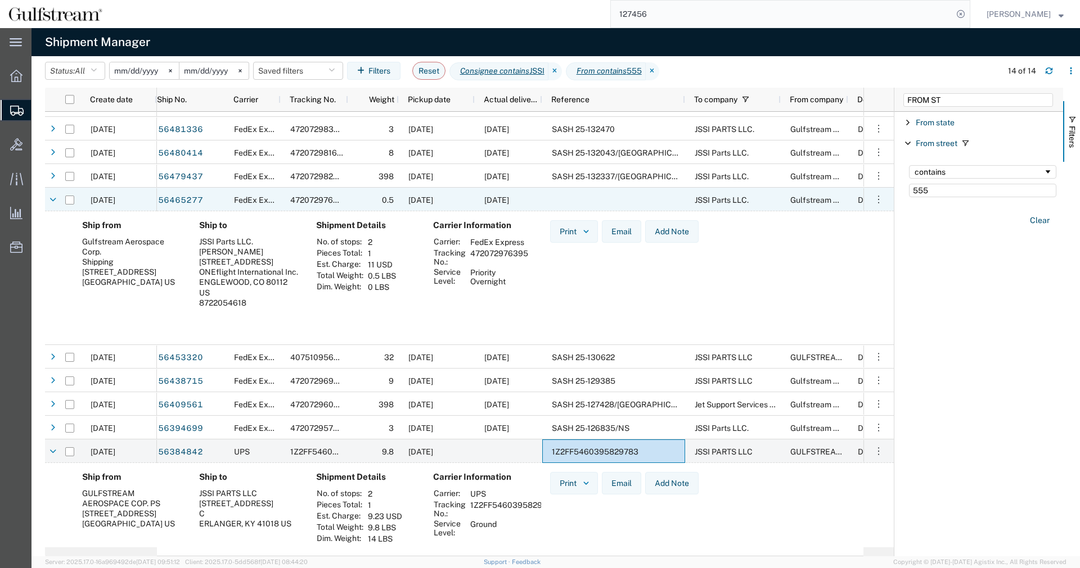
click at [602, 206] on div at bounding box center [613, 200] width 143 height 24
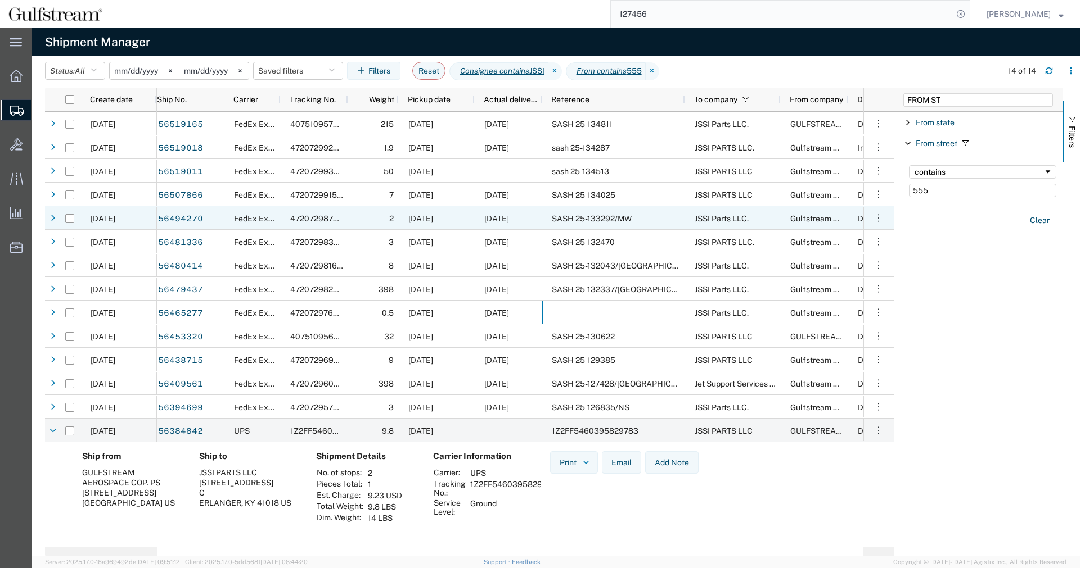
scroll to position [0, 0]
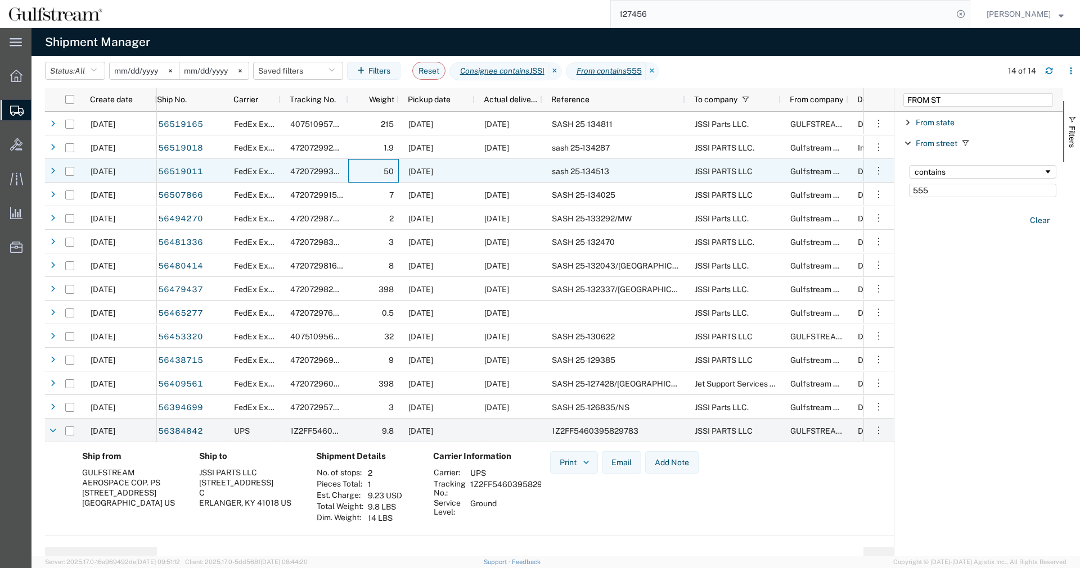
click at [380, 171] on div "50" at bounding box center [373, 171] width 51 height 24
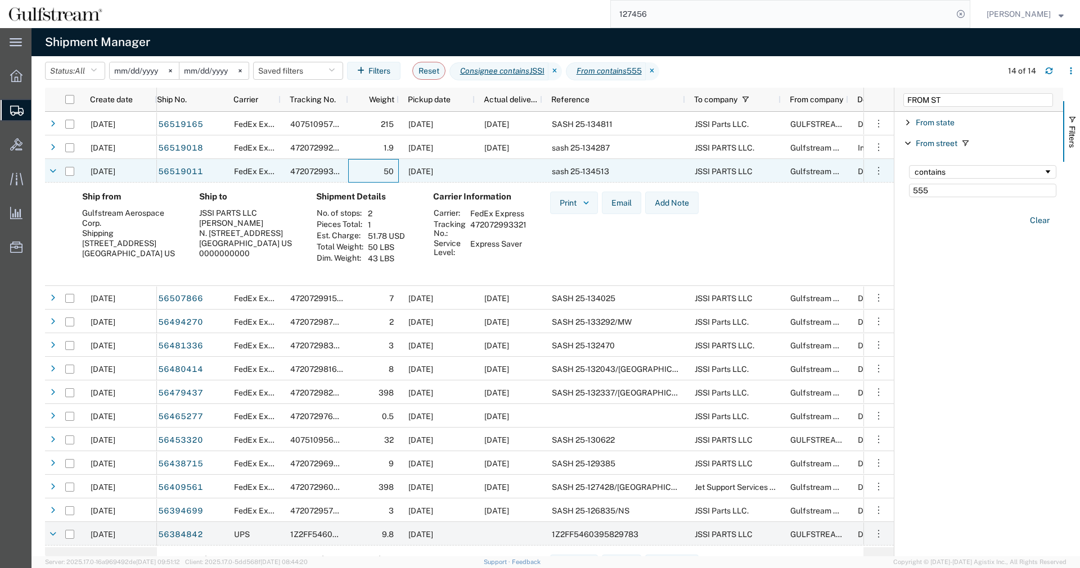
click at [380, 171] on div "50" at bounding box center [373, 171] width 51 height 24
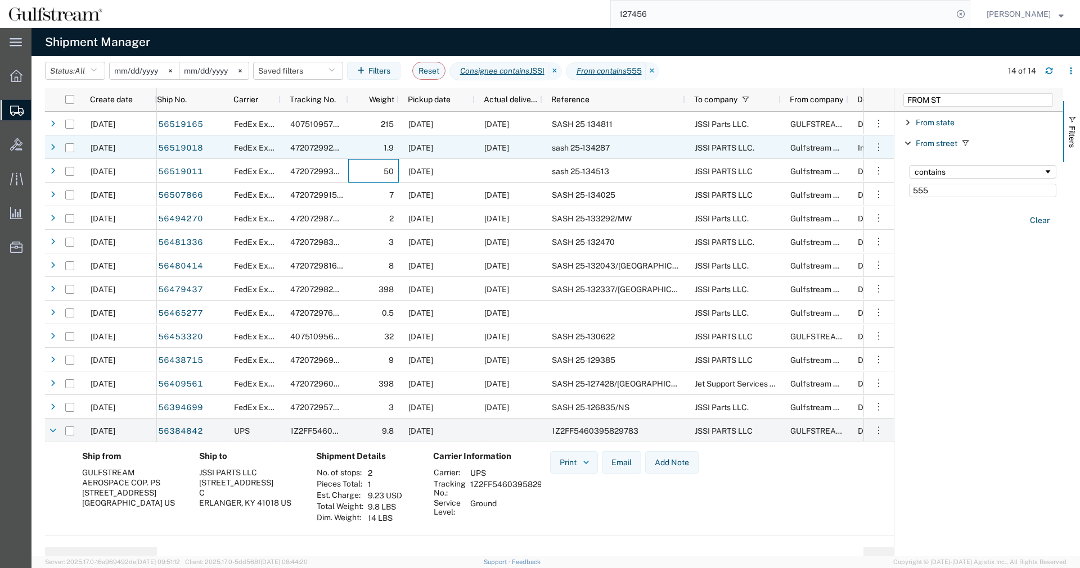
click at [371, 146] on div "1.9" at bounding box center [373, 148] width 51 height 24
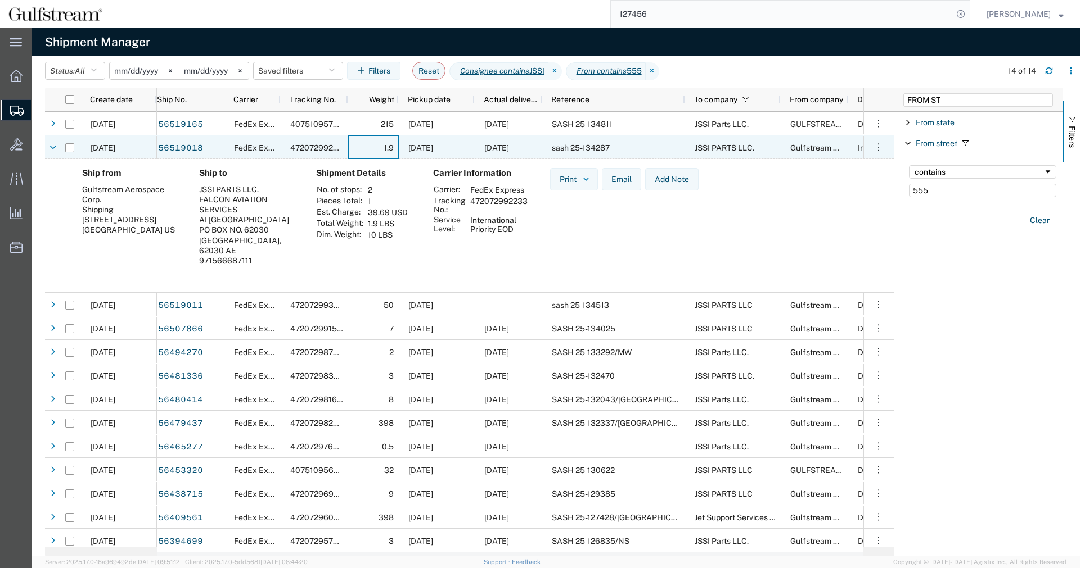
click at [371, 146] on div "1.9" at bounding box center [373, 148] width 51 height 24
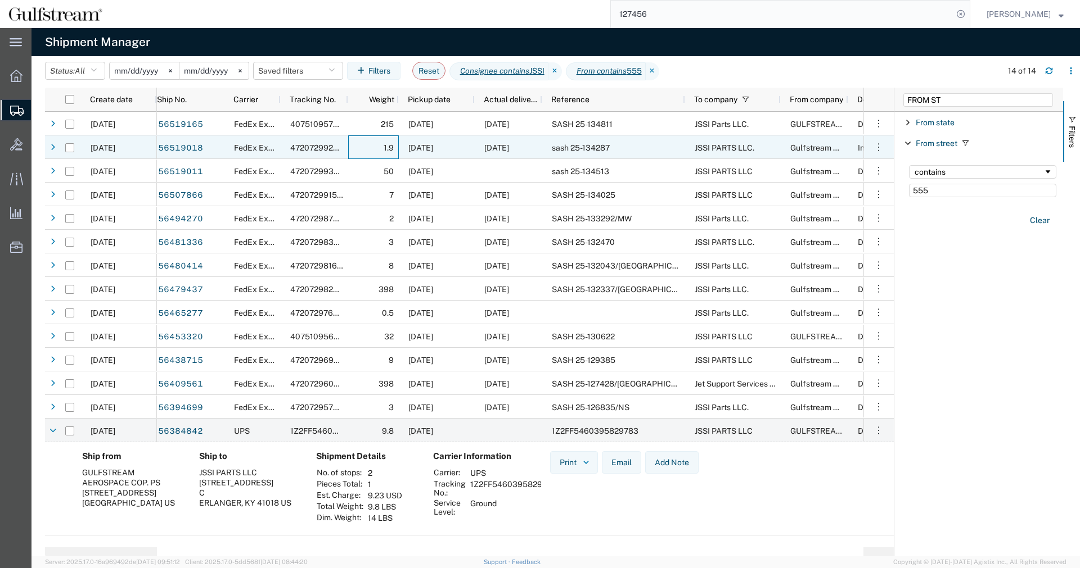
click at [368, 125] on div "215" at bounding box center [373, 124] width 51 height 24
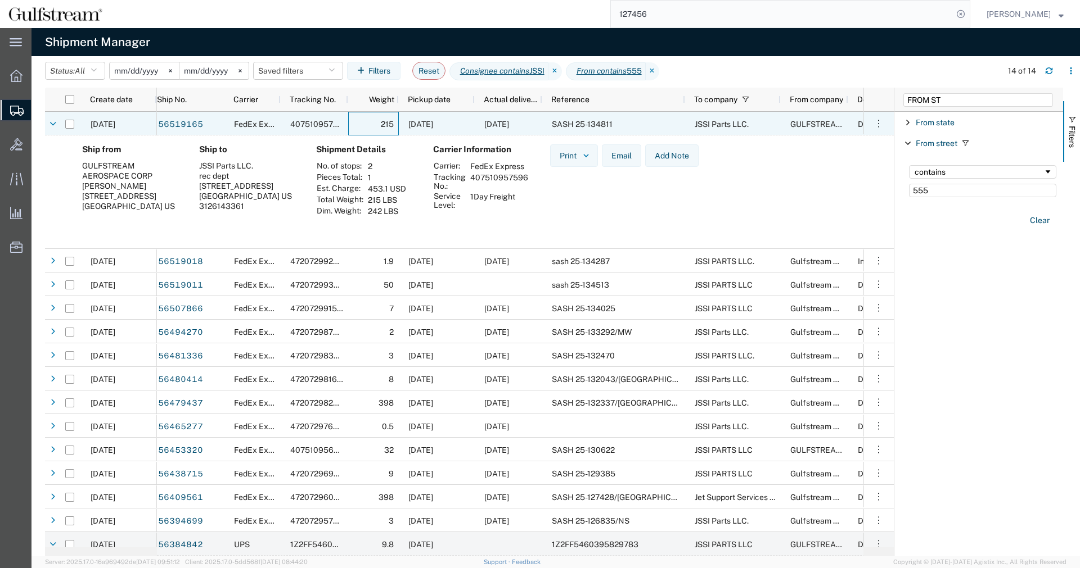
click at [368, 126] on div "215" at bounding box center [373, 124] width 51 height 24
